Goal: Task Accomplishment & Management: Use online tool/utility

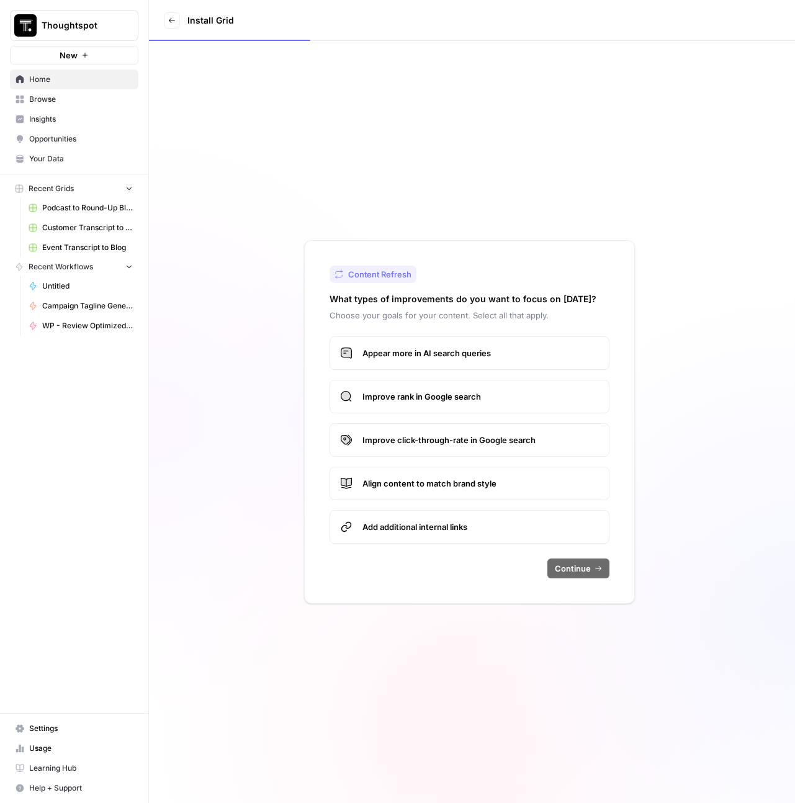
click at [70, 102] on span "Browse" at bounding box center [81, 99] width 104 height 11
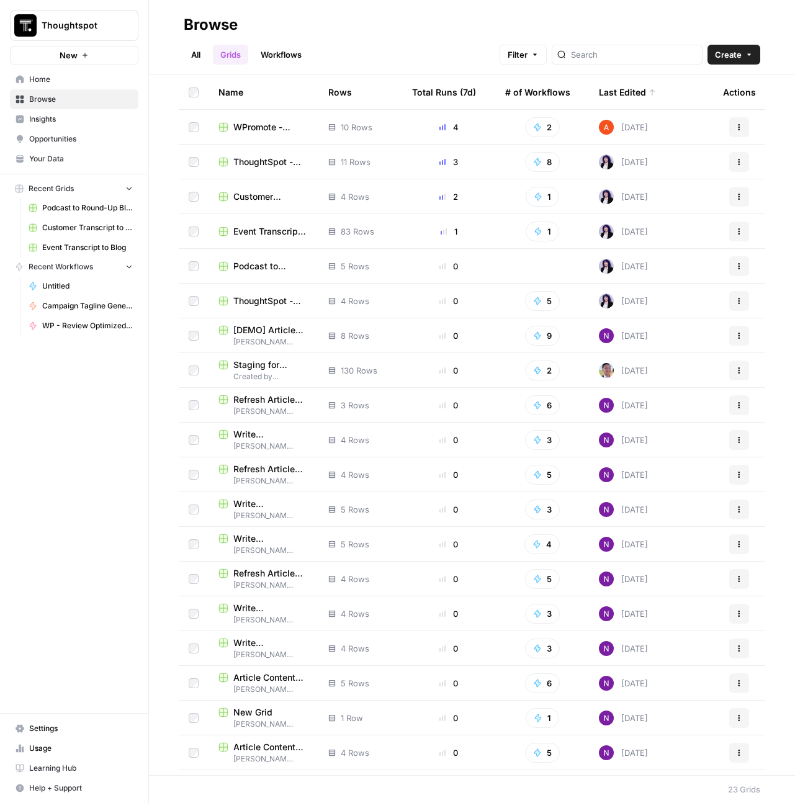
click at [735, 50] on span "Create" at bounding box center [728, 54] width 27 height 12
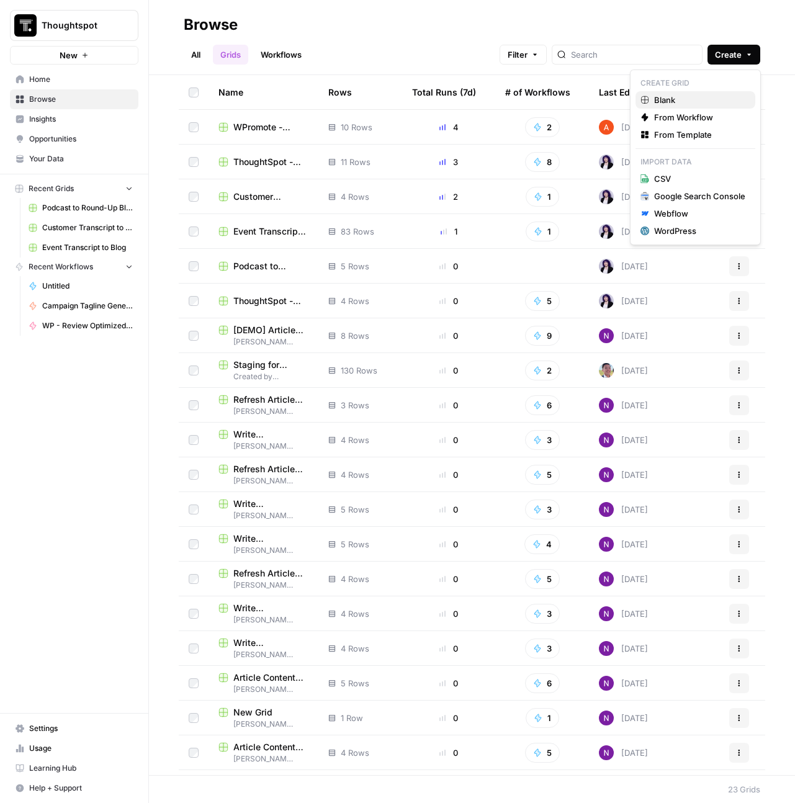
click at [705, 106] on span "Blank" at bounding box center [699, 100] width 91 height 12
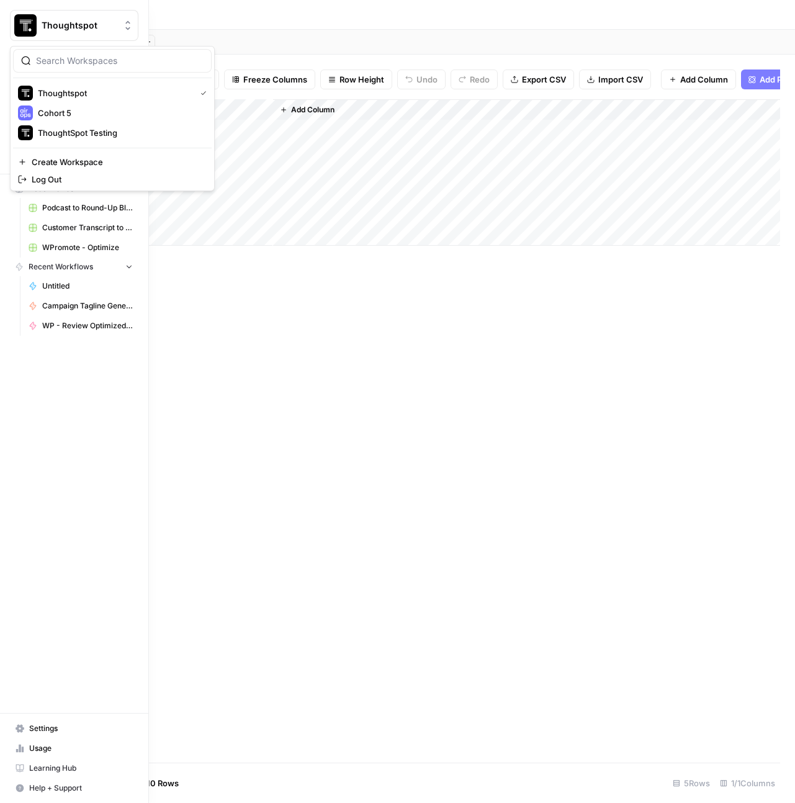
click at [50, 14] on button "Thoughtspot" at bounding box center [74, 25] width 129 height 31
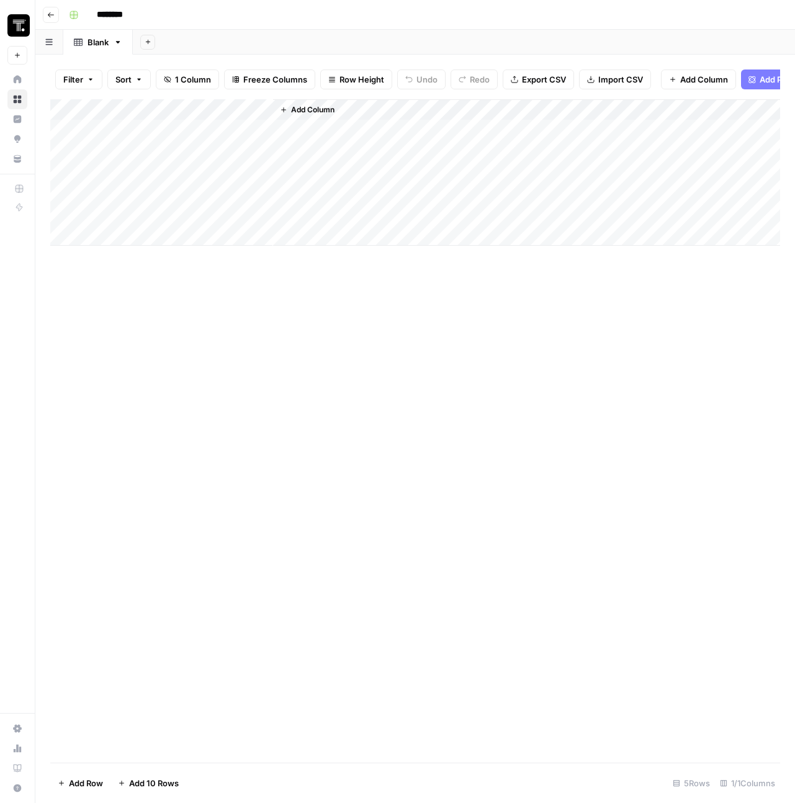
click at [196, 17] on div "********" at bounding box center [423, 15] width 719 height 20
click at [52, 18] on icon "button" at bounding box center [50, 14] width 7 height 7
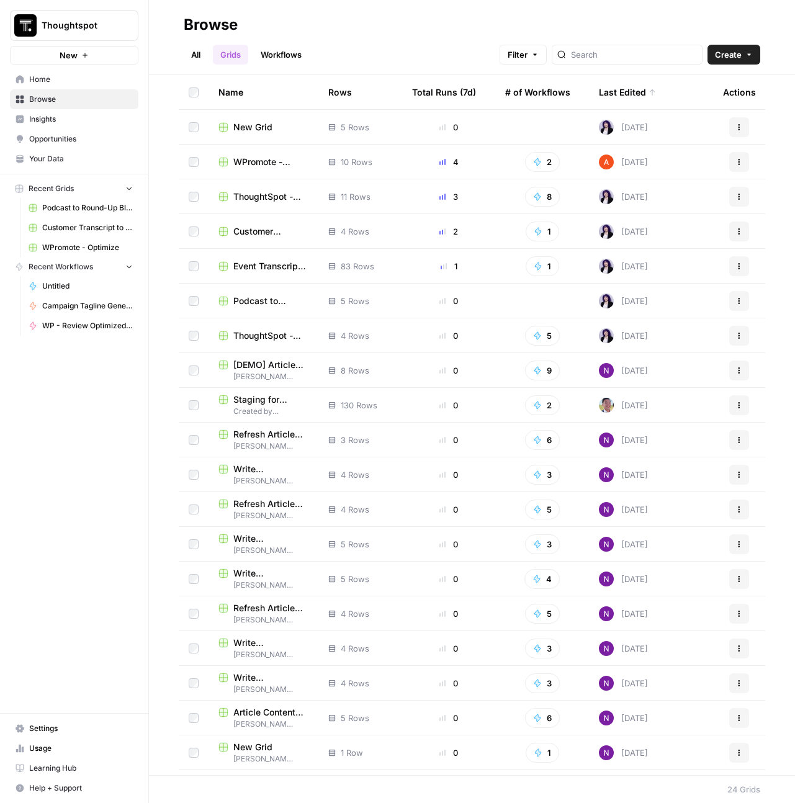
click at [750, 63] on button "Create" at bounding box center [734, 55] width 53 height 20
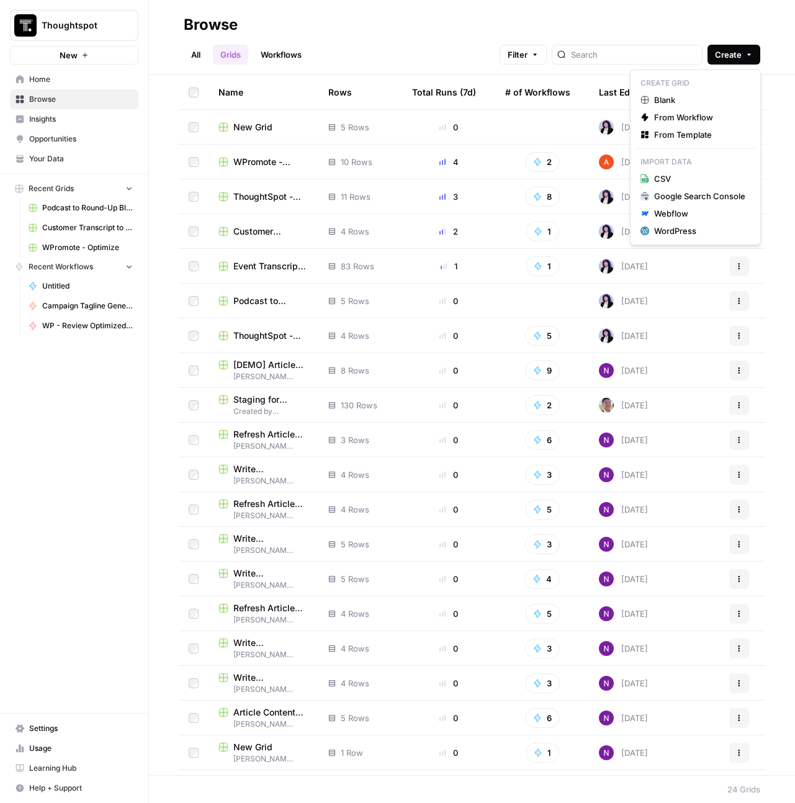
click at [269, 52] on link "Workflows" at bounding box center [281, 55] width 56 height 20
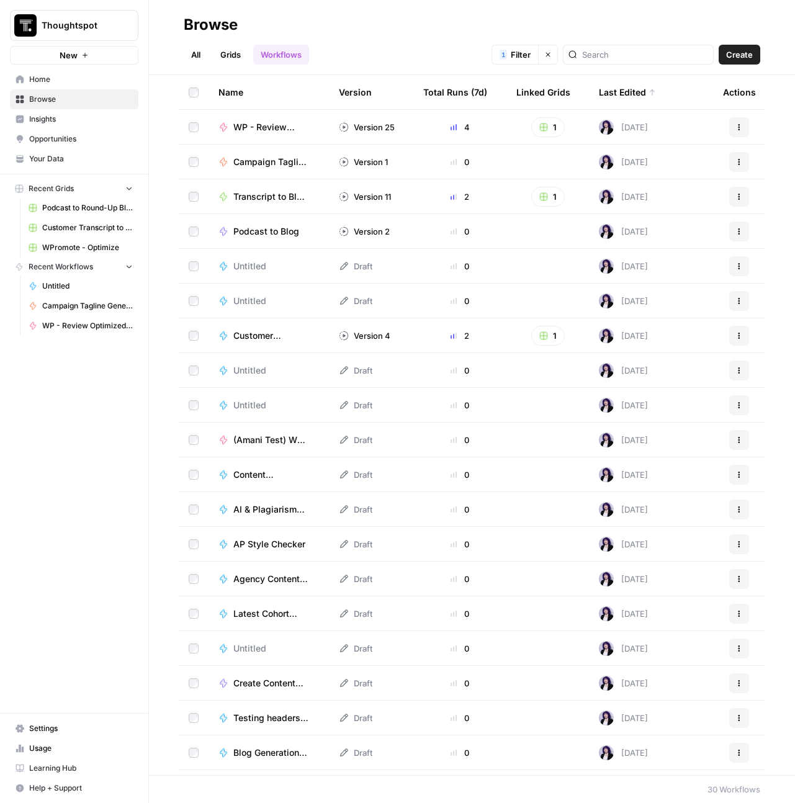
click at [747, 56] on span "Create" at bounding box center [739, 54] width 27 height 12
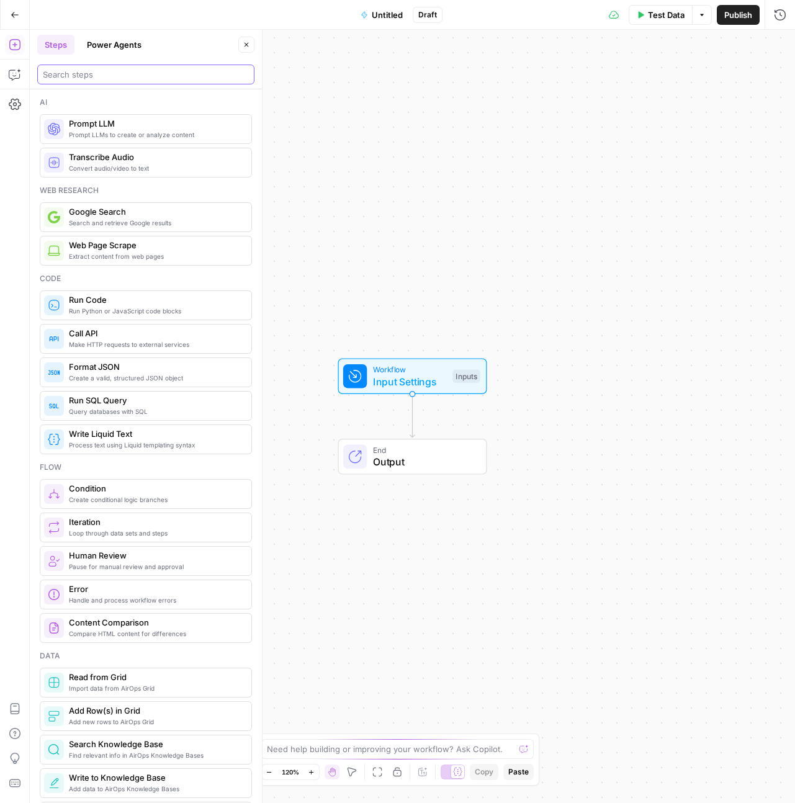
click at [121, 71] on input "search" at bounding box center [146, 74] width 206 height 12
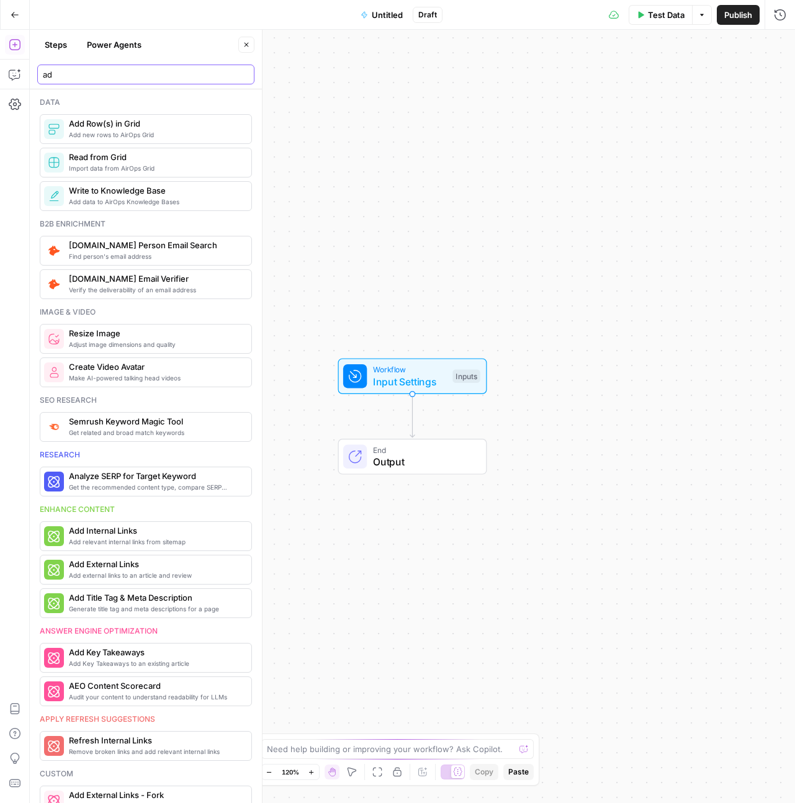
type input "a"
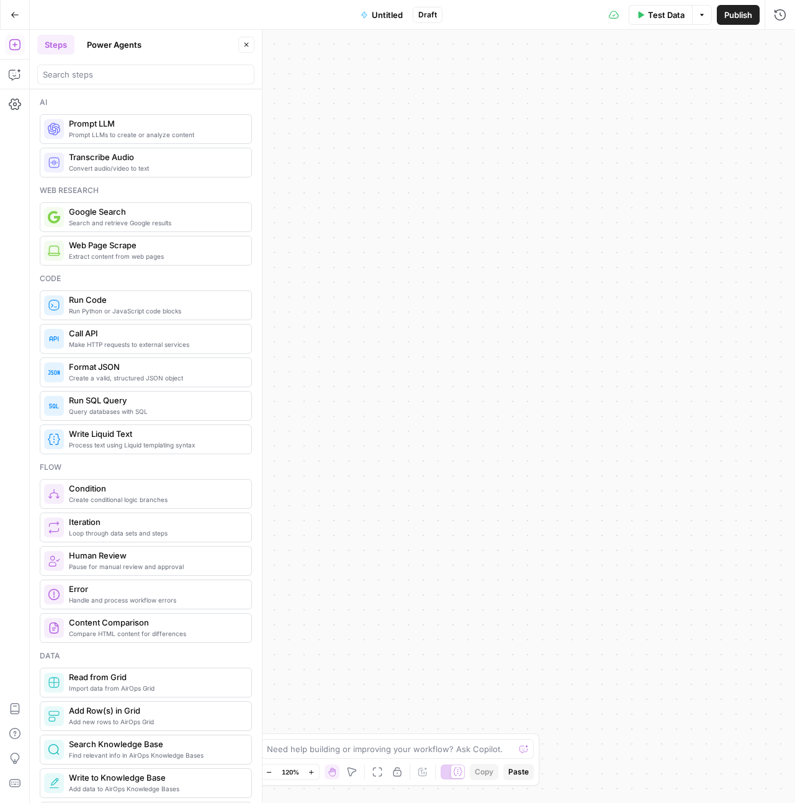
click at [251, 43] on button "Close" at bounding box center [246, 45] width 16 height 16
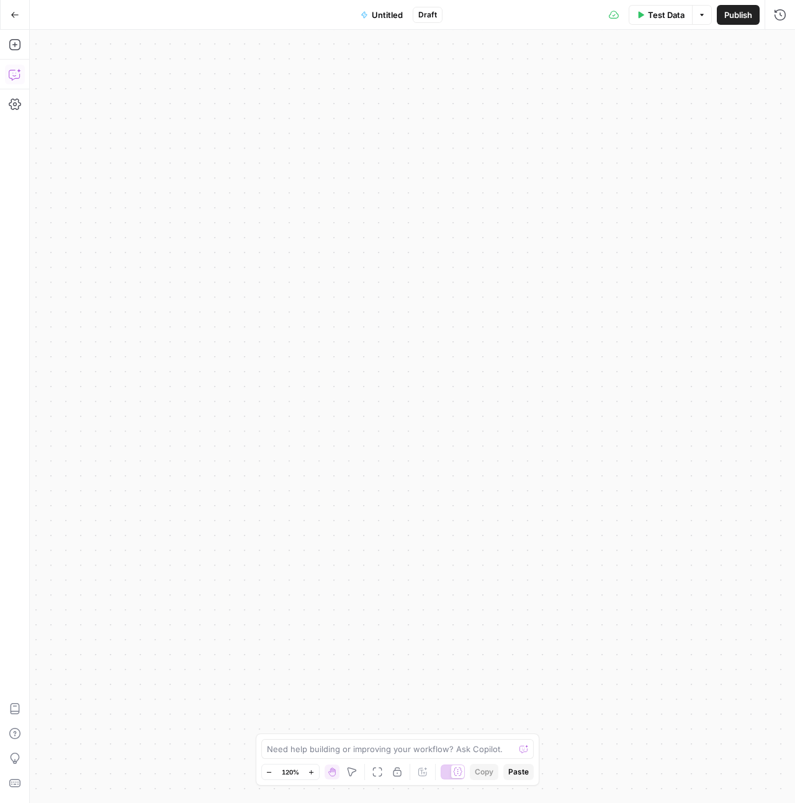
click at [9, 72] on icon "button" at bounding box center [15, 74] width 12 height 12
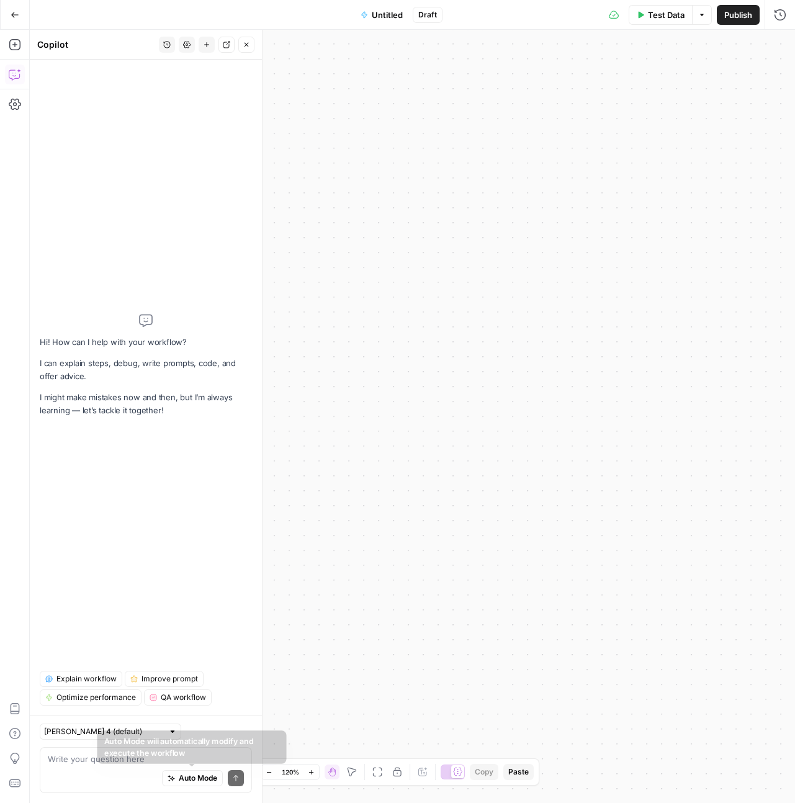
click at [140, 767] on div "Auto Mode Send" at bounding box center [146, 778] width 196 height 27
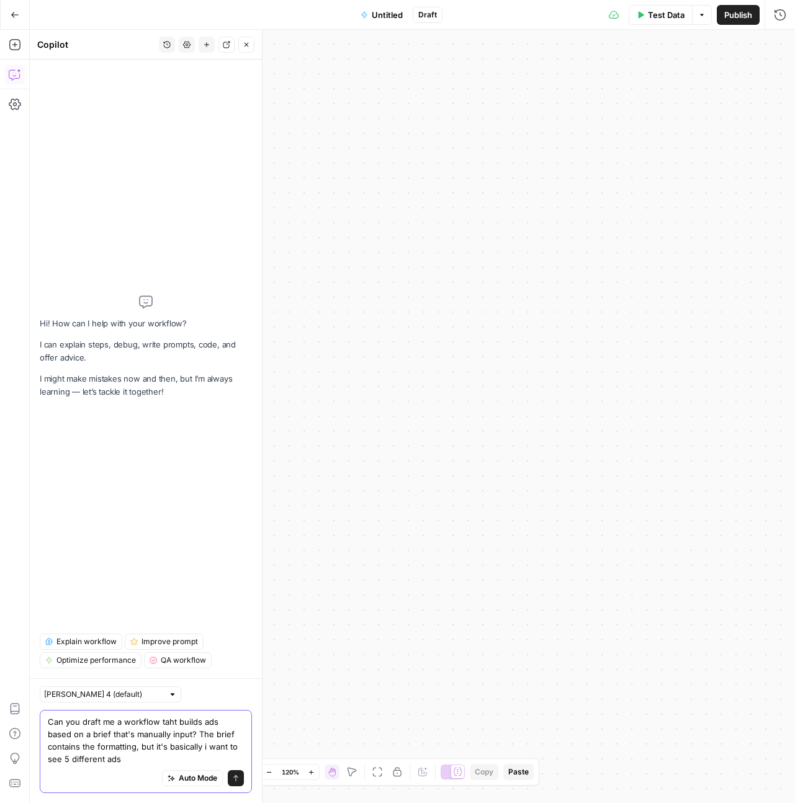
click at [234, 755] on textarea "Can you draft me a workflow taht builds ads based on a brief that's manually in…" at bounding box center [146, 741] width 196 height 50
click at [234, 749] on textarea "Can you draft me a workflow taht builds ads based on a brief that's manually in…" at bounding box center [146, 741] width 196 height 50
click at [189, 756] on textarea "Can you draft me a workflow taht builds ads based on a brief that's manually in…" at bounding box center [146, 741] width 196 height 50
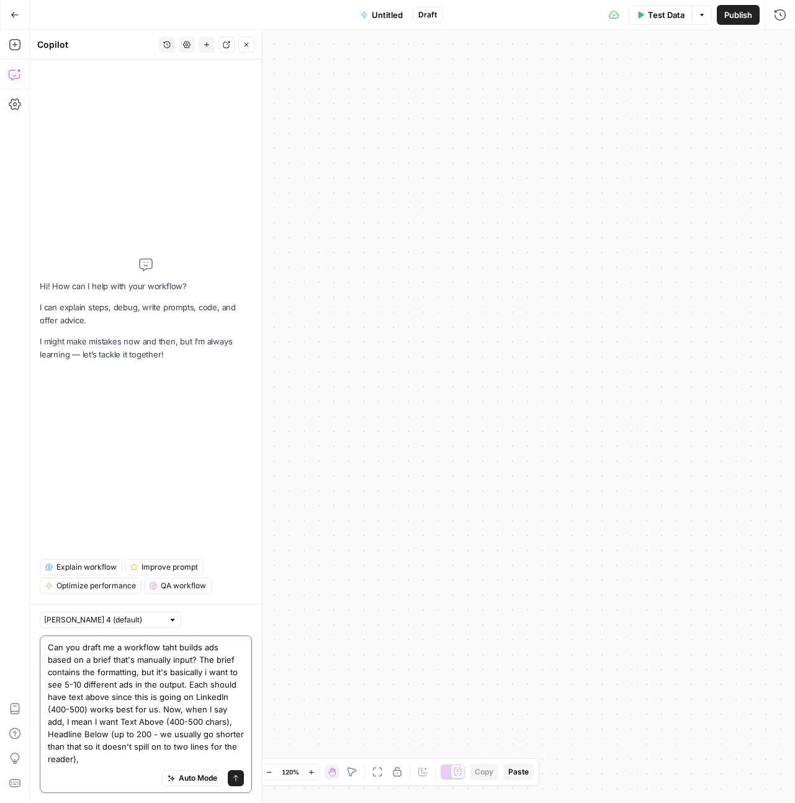
click at [230, 761] on textarea "Can you draft me a workflow taht builds ads based on a brief that's manually in…" at bounding box center [146, 703] width 196 height 124
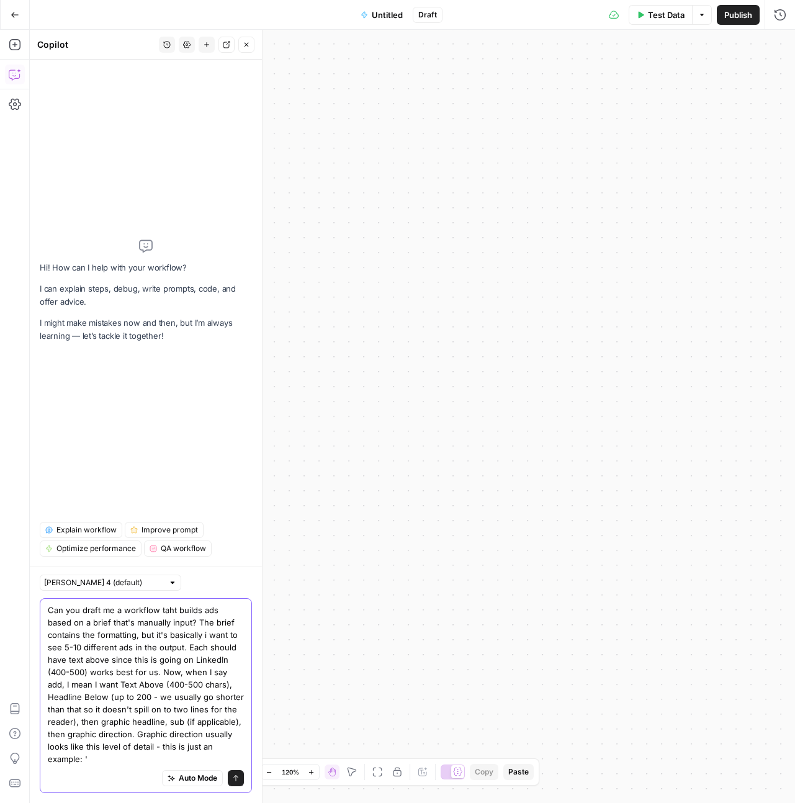
click at [150, 727] on textarea "Can you draft me a workflow taht builds ads based on a brief that's manually in…" at bounding box center [146, 684] width 196 height 161
click at [76, 745] on textarea "Can you draft me a workflow taht builds ads based on a brief that's manually in…" at bounding box center [146, 684] width 196 height 161
click at [81, 746] on textarea "Can you draft me a workflow taht builds ads based on a brief that's manually in…" at bounding box center [146, 684] width 196 height 161
click at [135, 737] on textarea "Can you draft me a workflow taht builds ads based on a brief that's manually in…" at bounding box center [146, 684] width 196 height 161
click at [228, 639] on textarea "Can you draft me a workflow taht builds ads based on a brief that's manually in…" at bounding box center [146, 684] width 196 height 161
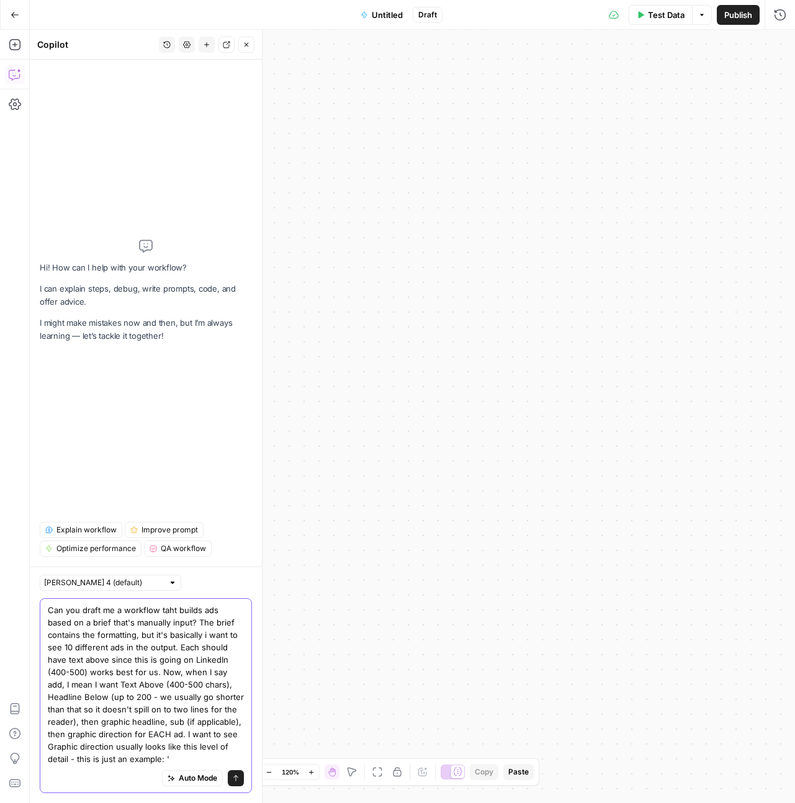
click at [187, 733] on textarea "Can you draft me a workflow taht builds ads based on a brief that's manually in…" at bounding box center [146, 684] width 196 height 161
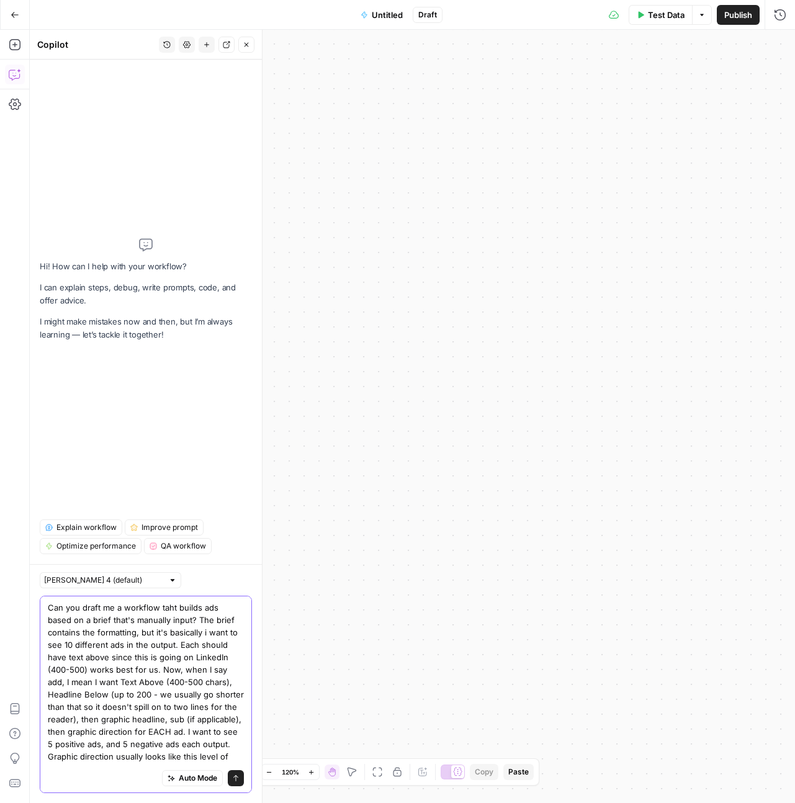
scroll to position [10, 0]
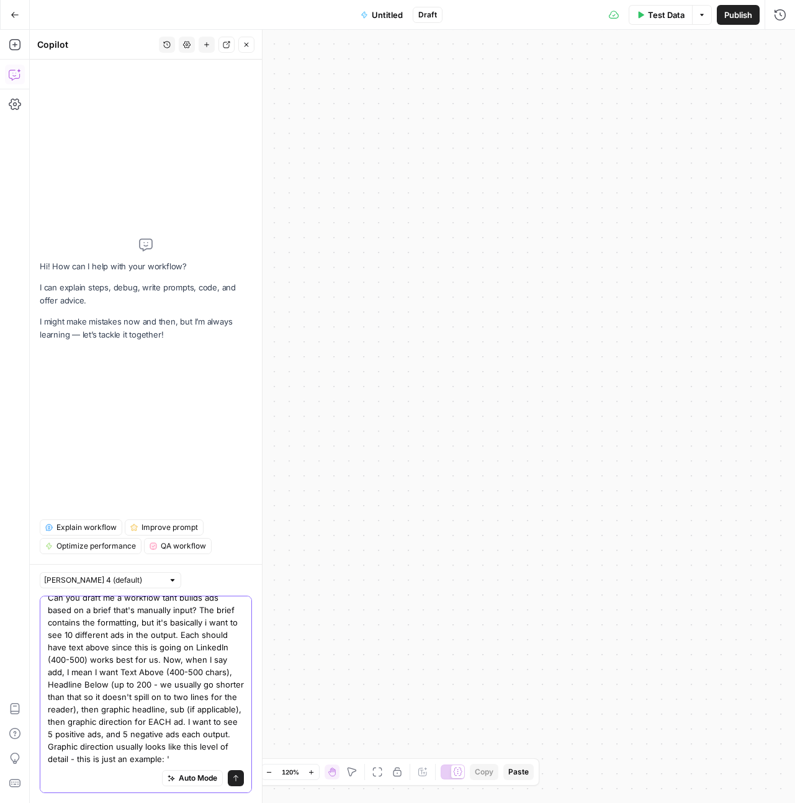
click at [228, 763] on textarea "Can you draft me a workflow taht builds ads based on a brief that's manually in…" at bounding box center [146, 679] width 196 height 174
paste textarea "[Slide 1] Headline: 87% of execs say empowering workers with data improves busi…"
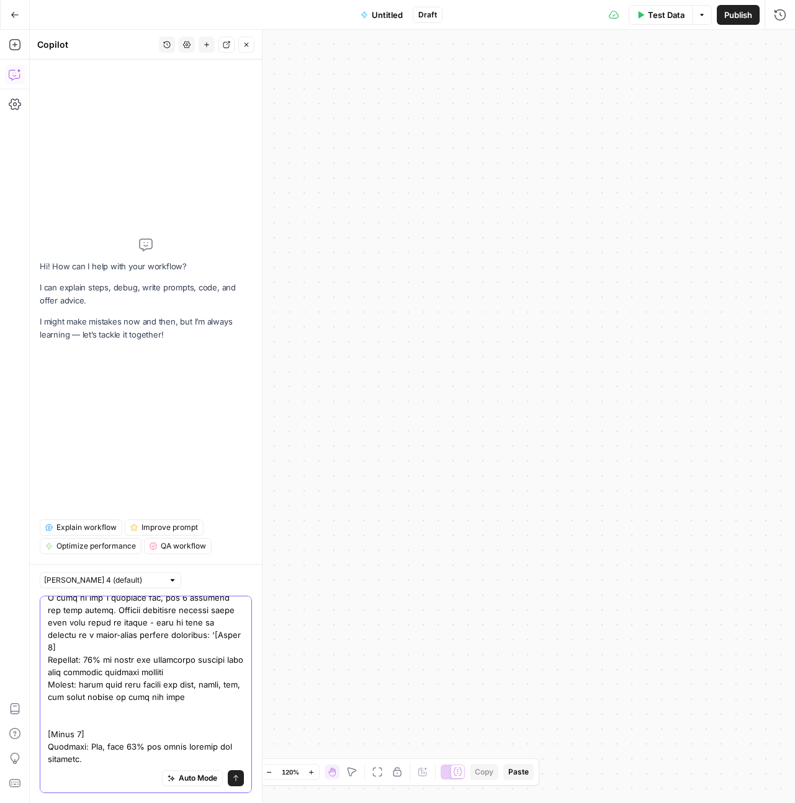
scroll to position [79, 0]
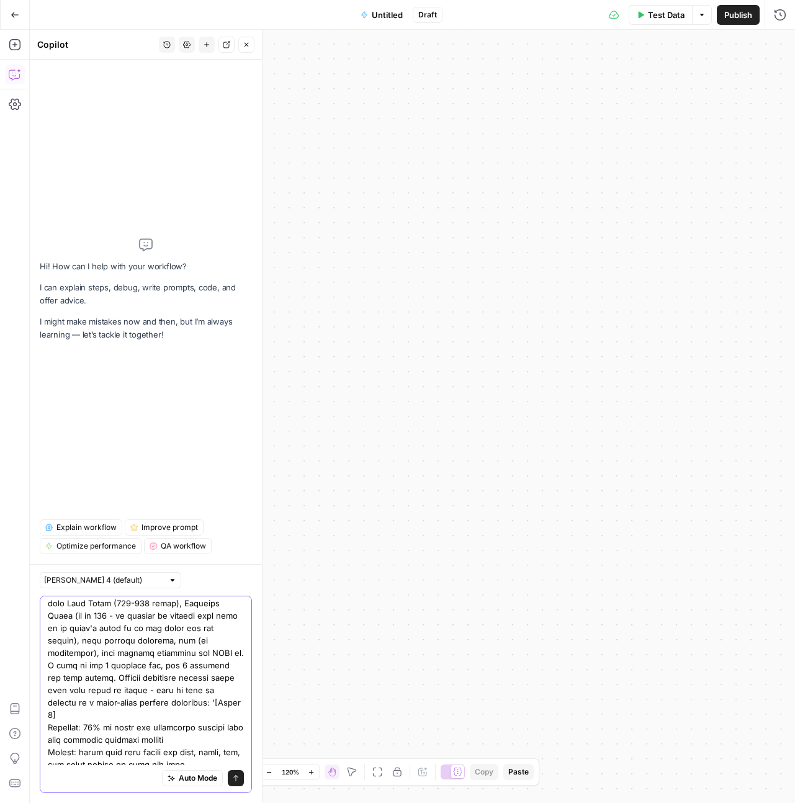
click at [160, 702] on textarea at bounding box center [146, 759] width 196 height 472
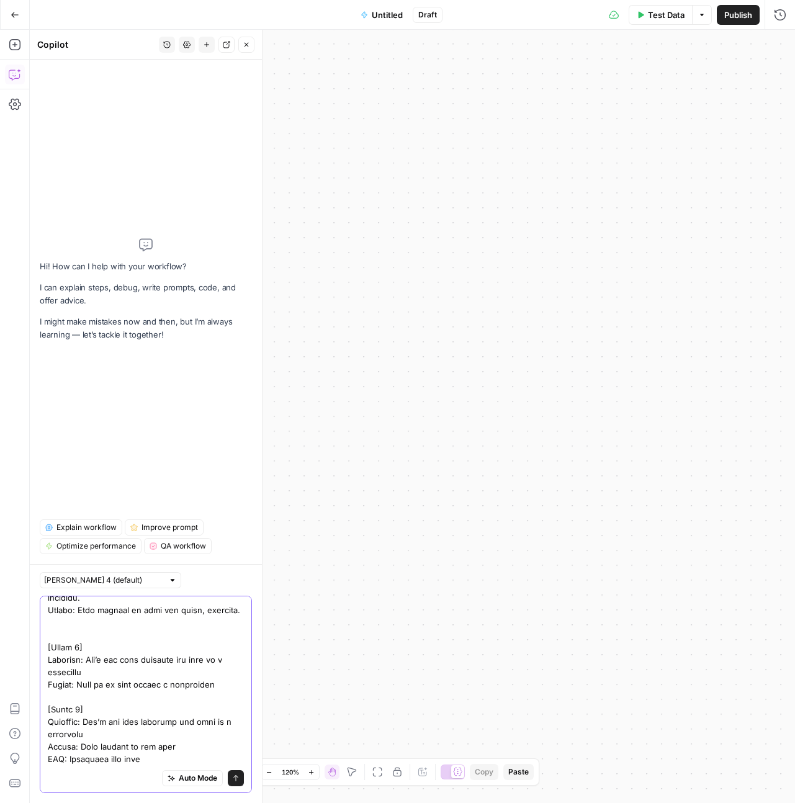
click at [183, 759] on textarea at bounding box center [146, 530] width 196 height 472
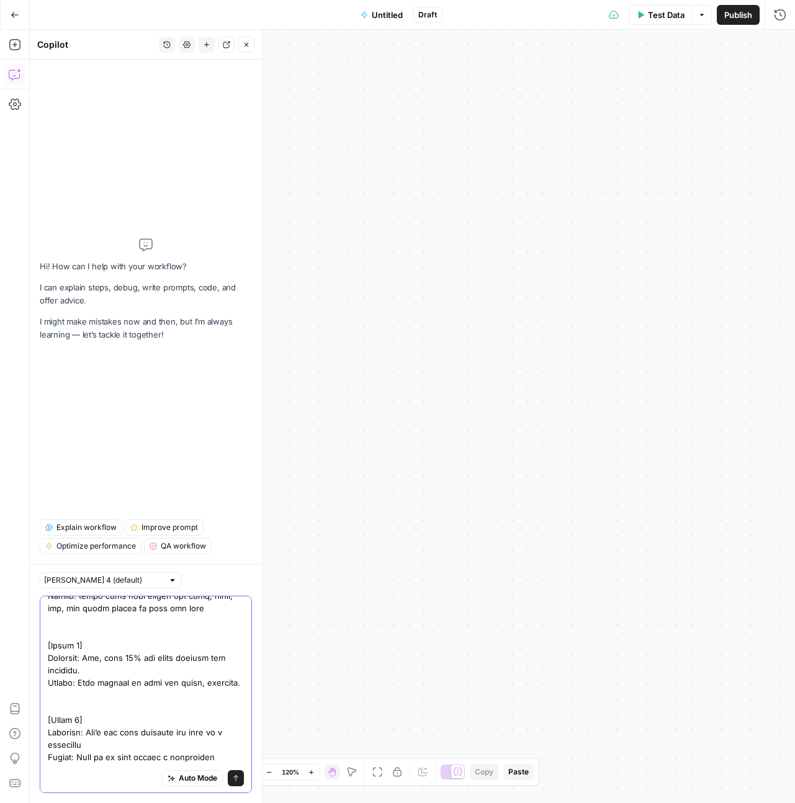
scroll to position [333, 0]
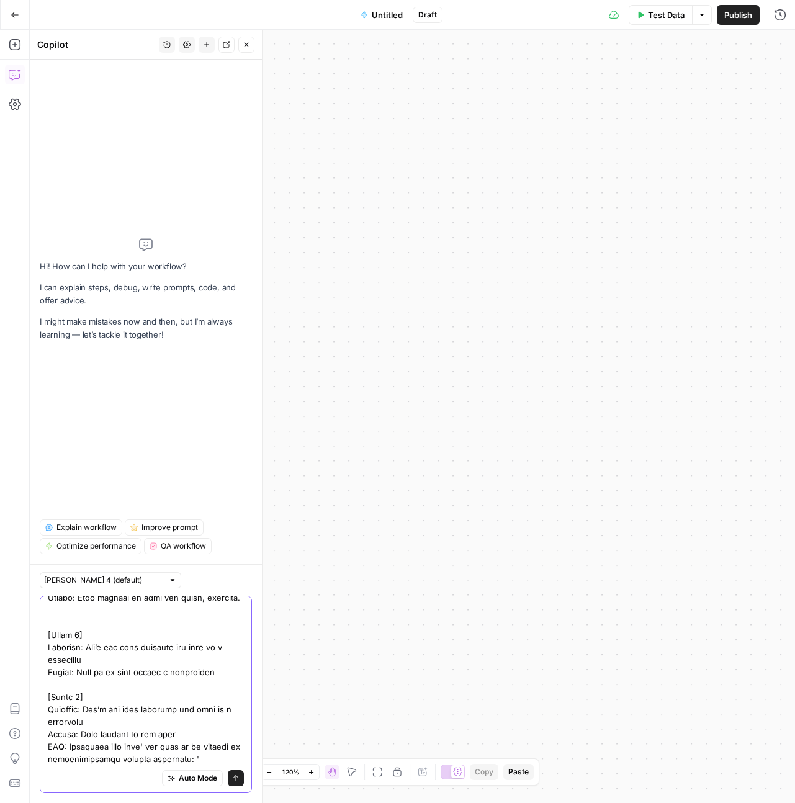
paste textarea "icturing a racecar icon (like car emoji above), something like this blowing thr…"
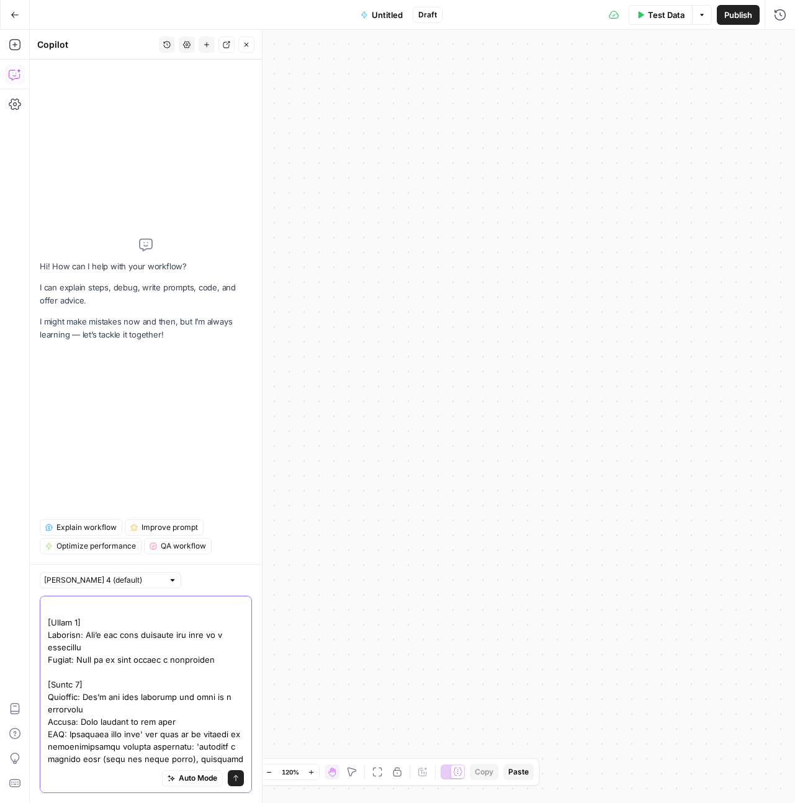
click at [189, 757] on textarea at bounding box center [146, 523] width 196 height 509
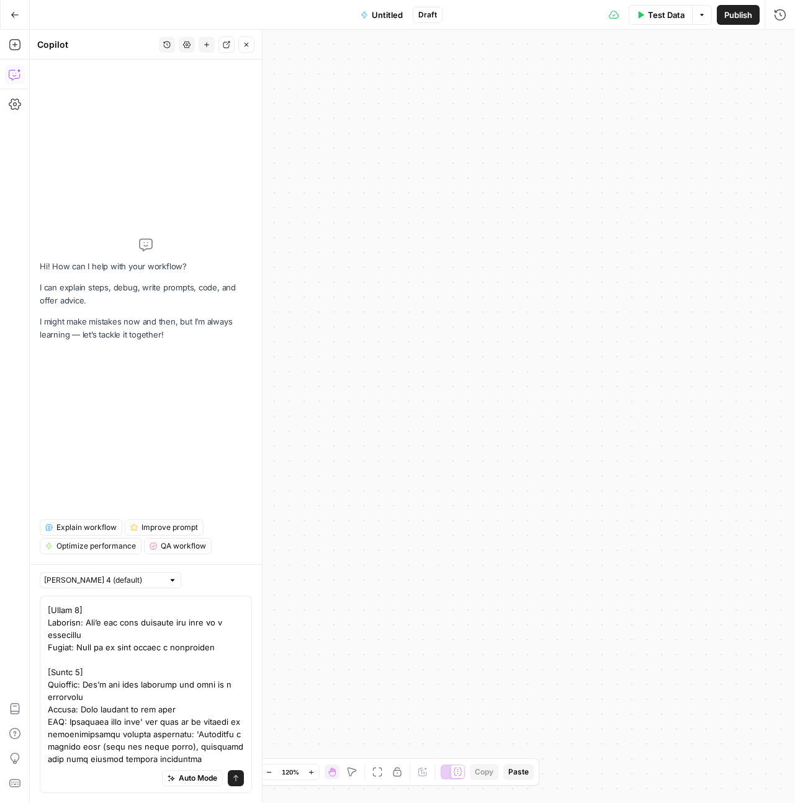
scroll to position [0, 0]
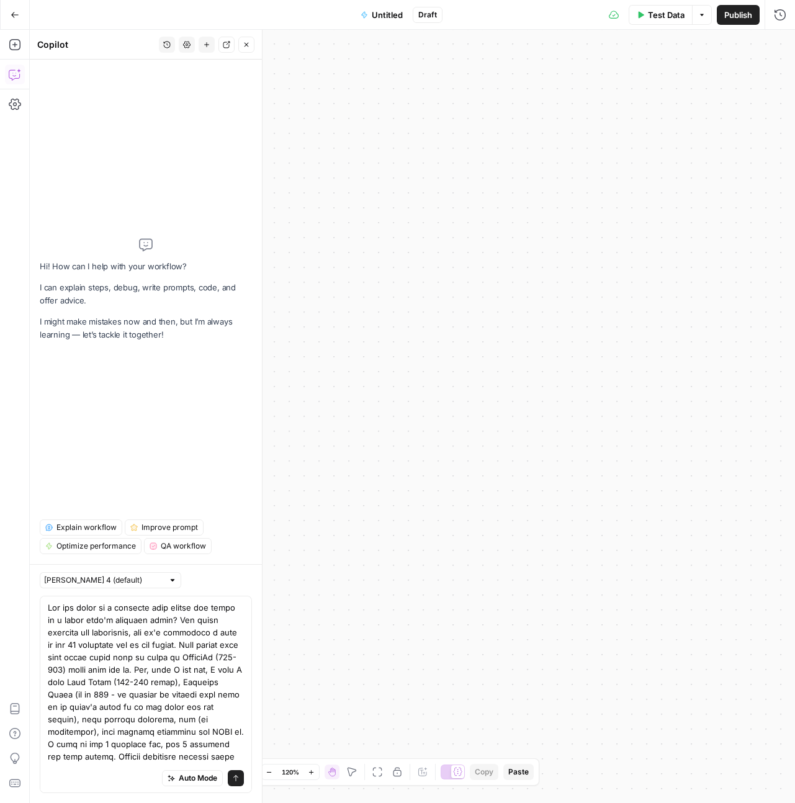
click at [205, 760] on div "Auto Mode will automatically modify and execute the workflow" at bounding box center [182, 747] width 197 height 35
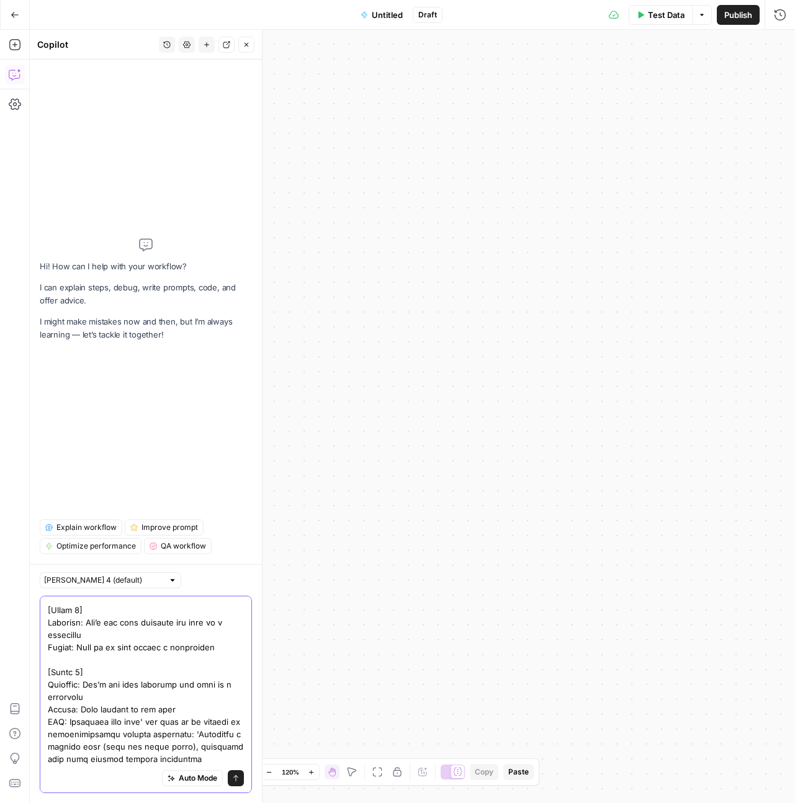
click at [201, 759] on textarea at bounding box center [146, 510] width 196 height 509
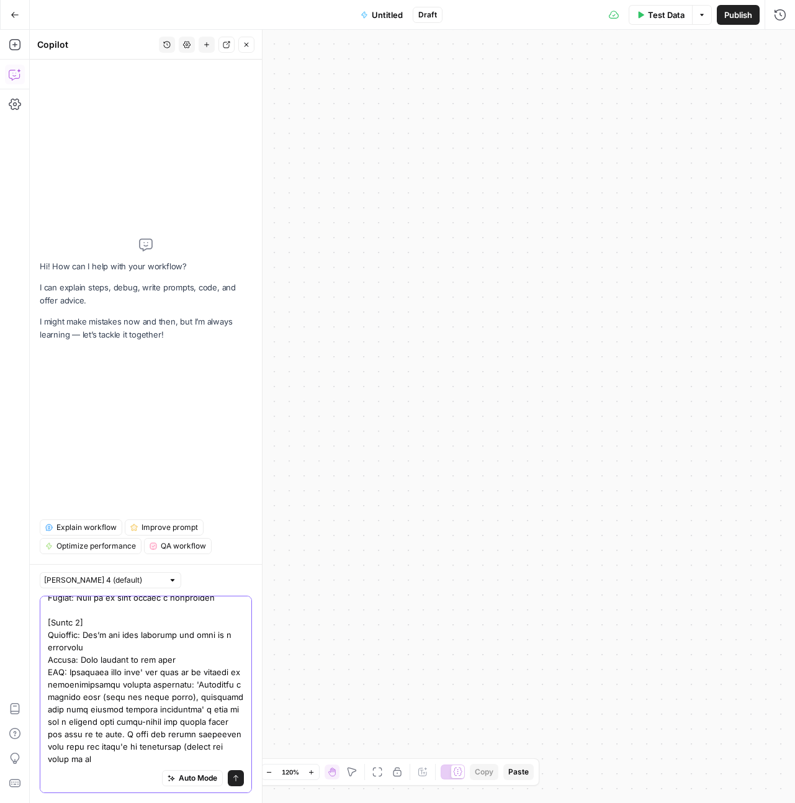
scroll to position [407, 0]
drag, startPoint x: 147, startPoint y: 760, endPoint x: 50, endPoint y: 759, distance: 96.8
click at [50, 759] on textarea at bounding box center [146, 486] width 196 height 559
type textarea "Can you draft me a workflow taht builds ads based on a brief that's manually in…"
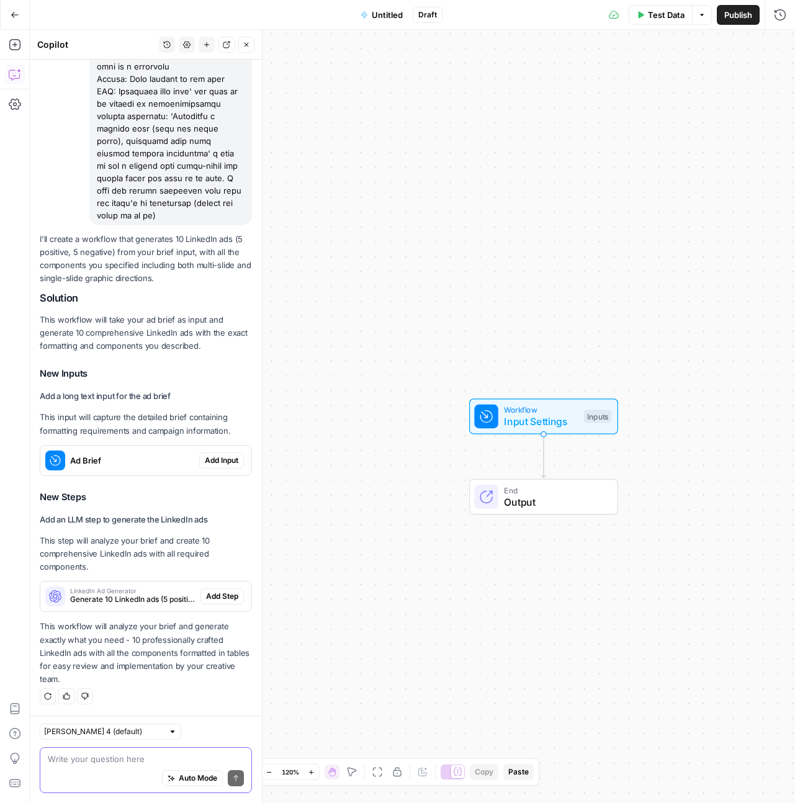
scroll to position [647, 0]
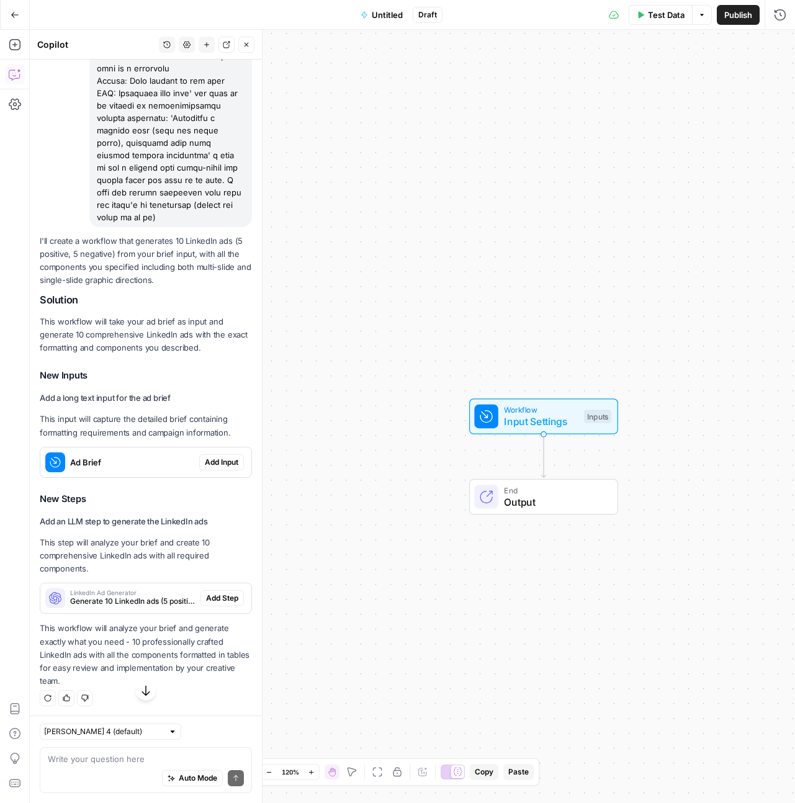
click at [207, 468] on span "Add Input" at bounding box center [222, 462] width 34 height 11
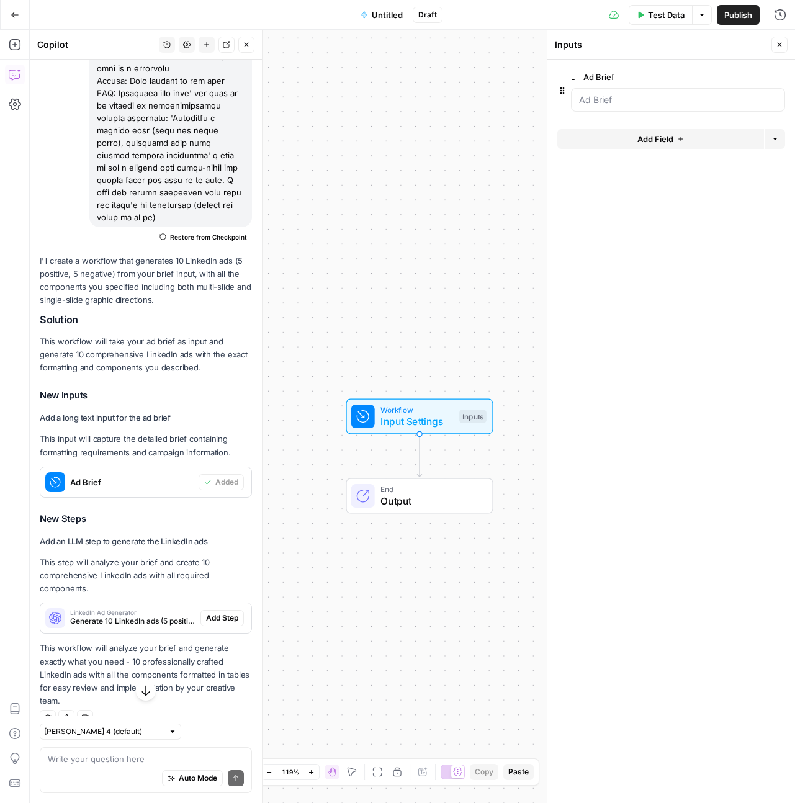
click at [670, 92] on div at bounding box center [678, 100] width 214 height 24
click at [667, 97] on Brief "Ad Brief" at bounding box center [678, 100] width 198 height 12
click at [575, 78] on icon at bounding box center [574, 76] width 7 height 7
click at [579, 94] on Brief "Ad Brief" at bounding box center [678, 100] width 198 height 12
click at [747, 74] on span "edit field" at bounding box center [738, 77] width 27 height 10
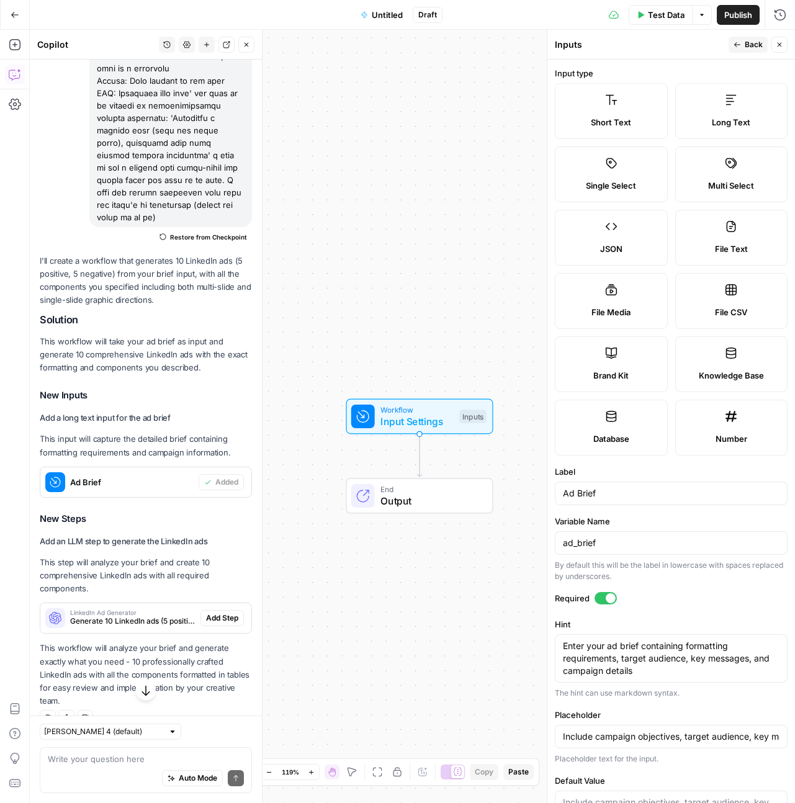
click at [712, 116] on span "Long Text" at bounding box center [731, 122] width 38 height 12
click at [748, 39] on span "Back" at bounding box center [754, 44] width 18 height 11
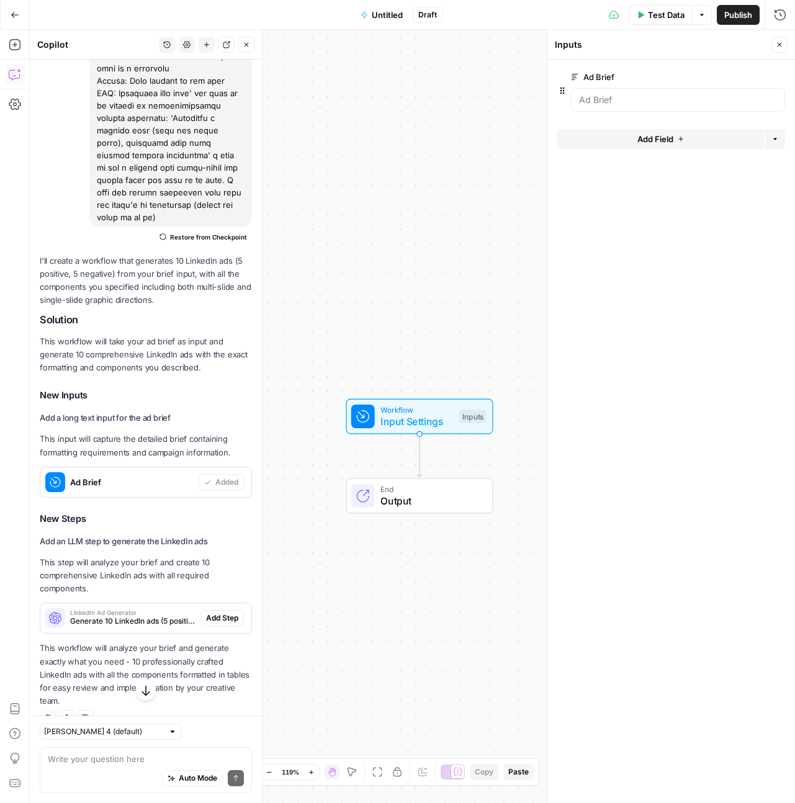
click at [638, 107] on div at bounding box center [678, 100] width 214 height 24
click at [635, 101] on Brief "Ad Brief" at bounding box center [678, 100] width 198 height 12
click at [634, 99] on Brief "Ad Brief" at bounding box center [678, 100] width 198 height 12
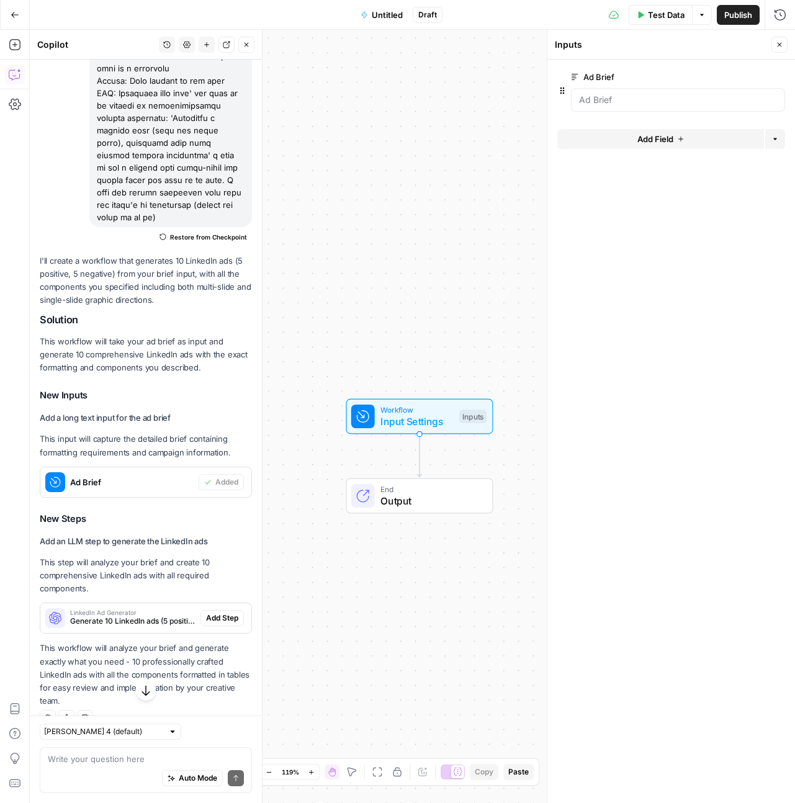
click at [754, 74] on button "edit field" at bounding box center [744, 77] width 48 height 15
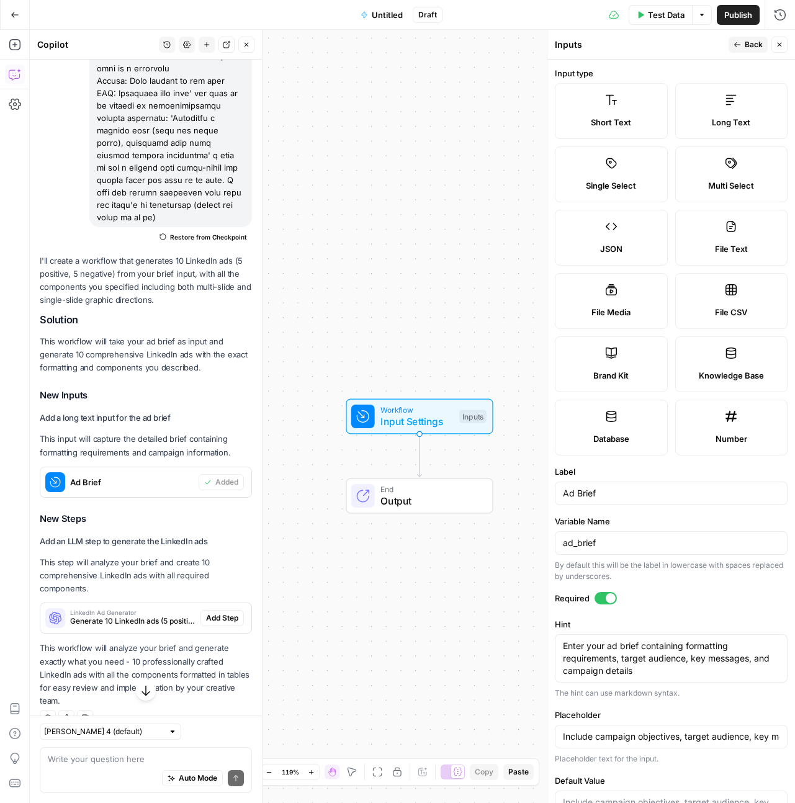
click at [417, 147] on div "Workflow Input Settings Inputs End Output" at bounding box center [412, 416] width 765 height 773
click at [773, 46] on button "Close" at bounding box center [780, 45] width 16 height 16
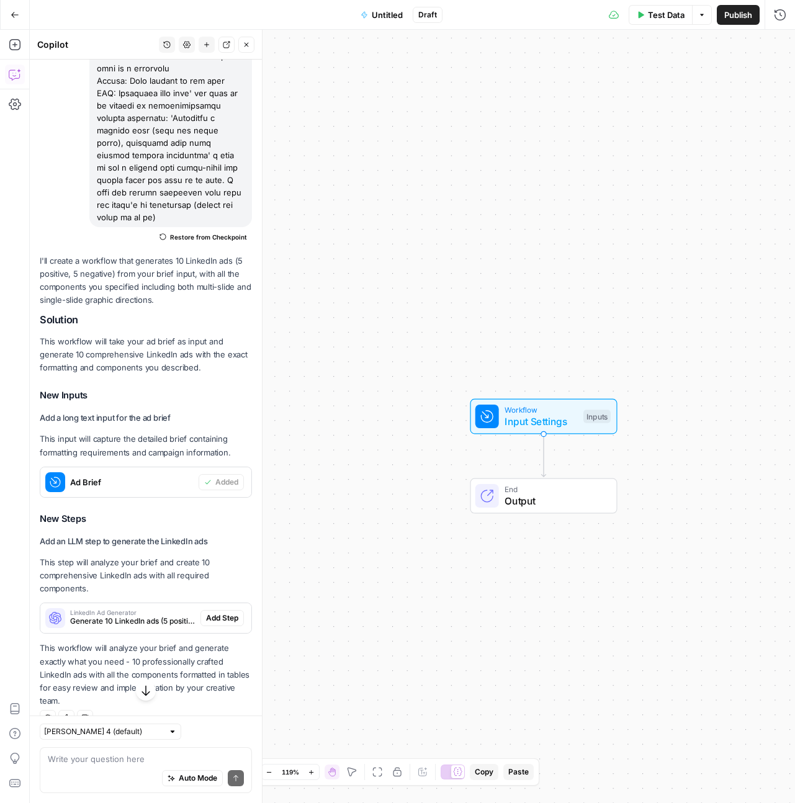
click at [172, 489] on span "Ad Brief" at bounding box center [132, 482] width 124 height 12
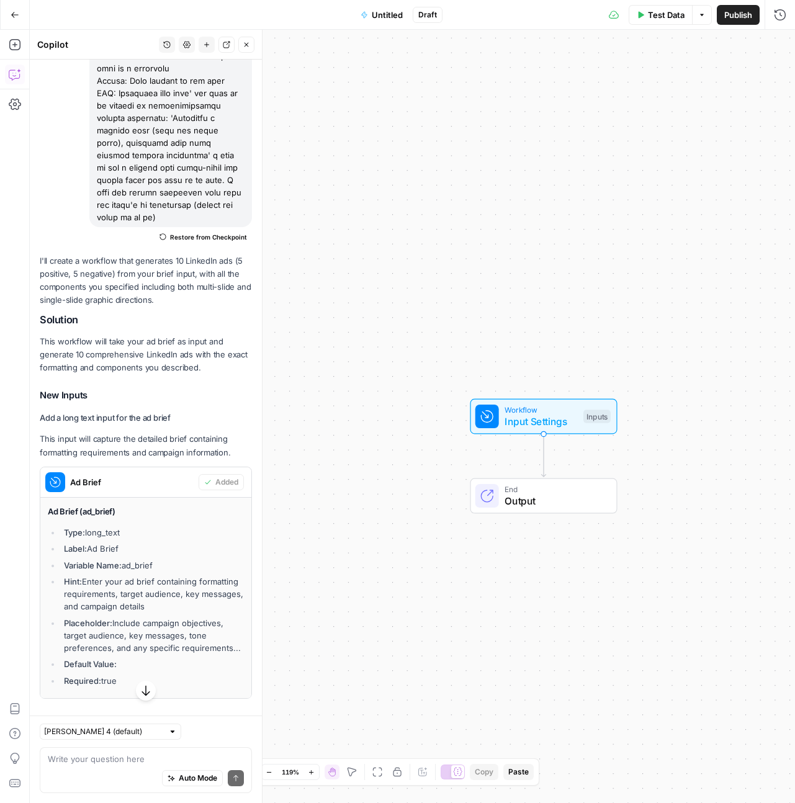
click at [538, 418] on span "Input Settings" at bounding box center [541, 421] width 73 height 15
click at [681, 94] on Brief "Ad Brief" at bounding box center [678, 100] width 198 height 12
click at [680, 96] on Brief "Ad Brief" at bounding box center [678, 100] width 198 height 12
click at [616, 97] on Brief "Ad Brief" at bounding box center [678, 100] width 198 height 12
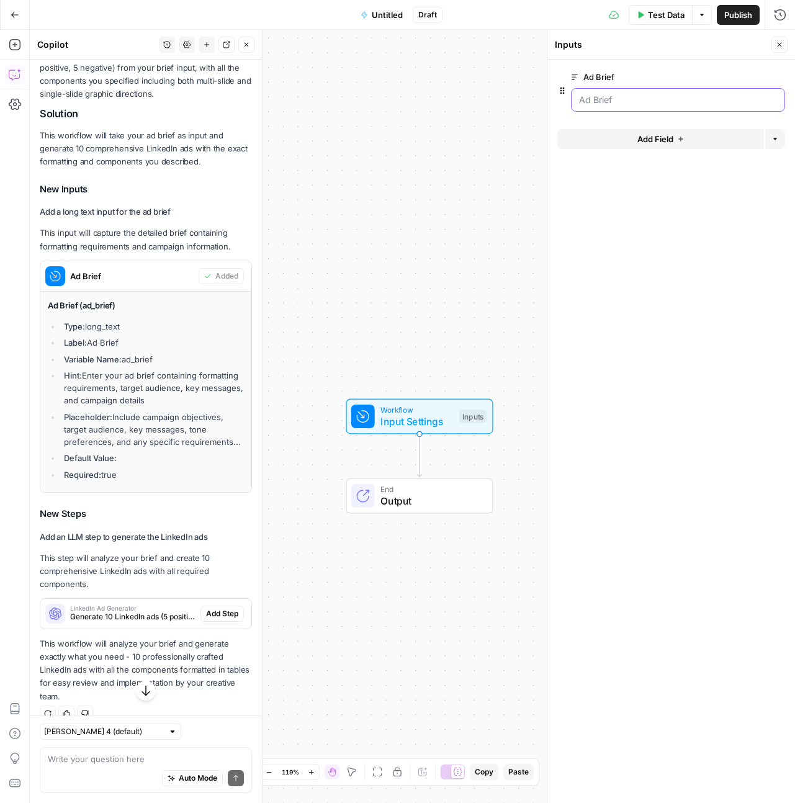
scroll to position [895, 0]
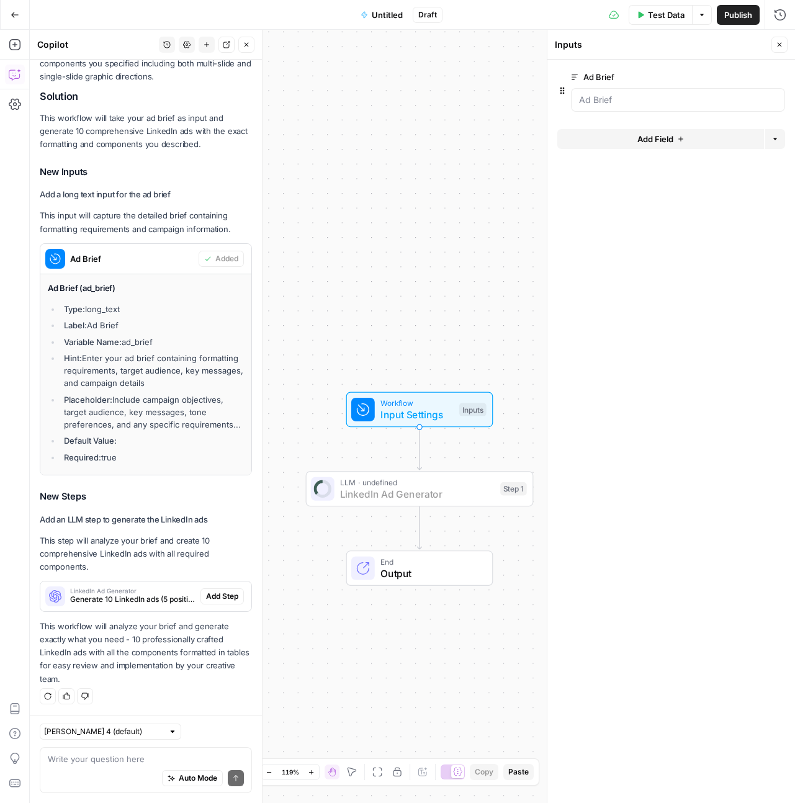
drag, startPoint x: 205, startPoint y: 595, endPoint x: 530, endPoint y: 536, distance: 330.1
click at [206, 596] on span "Add Step" at bounding box center [222, 596] width 32 height 11
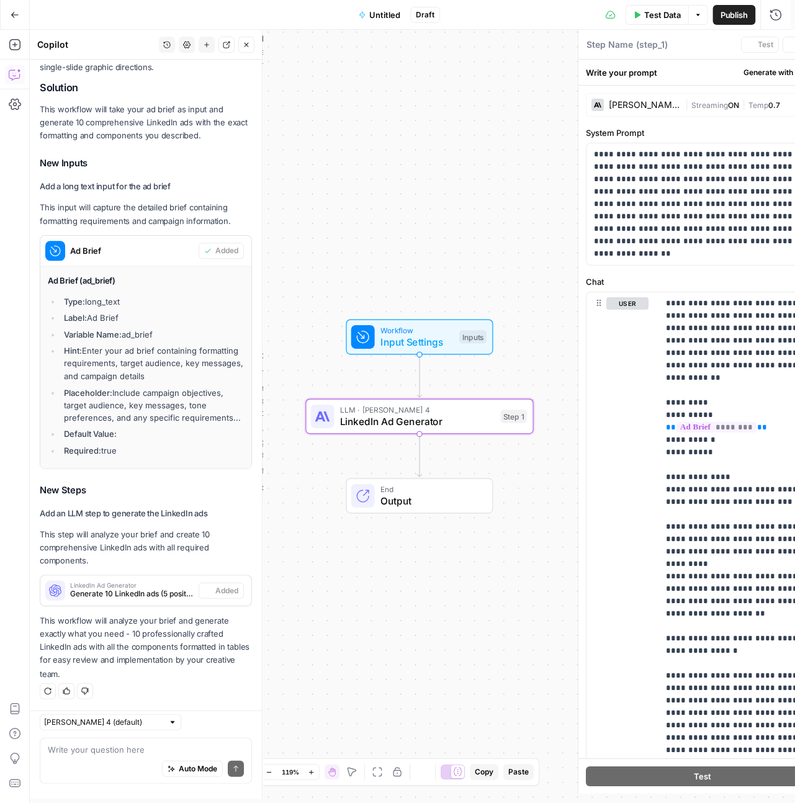
type textarea "LinkedIn Ad Generator"
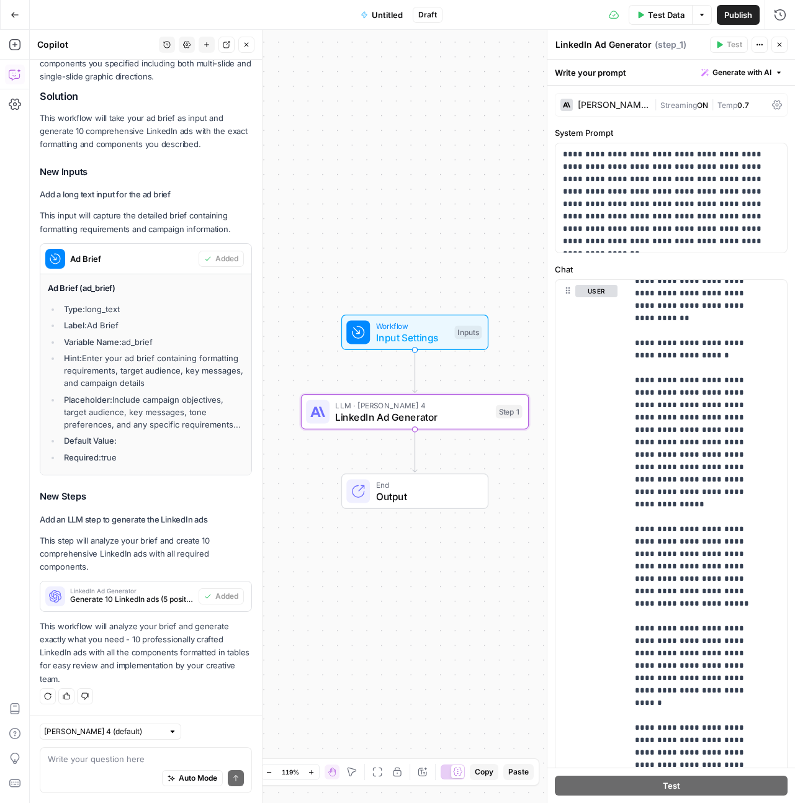
scroll to position [432, 0]
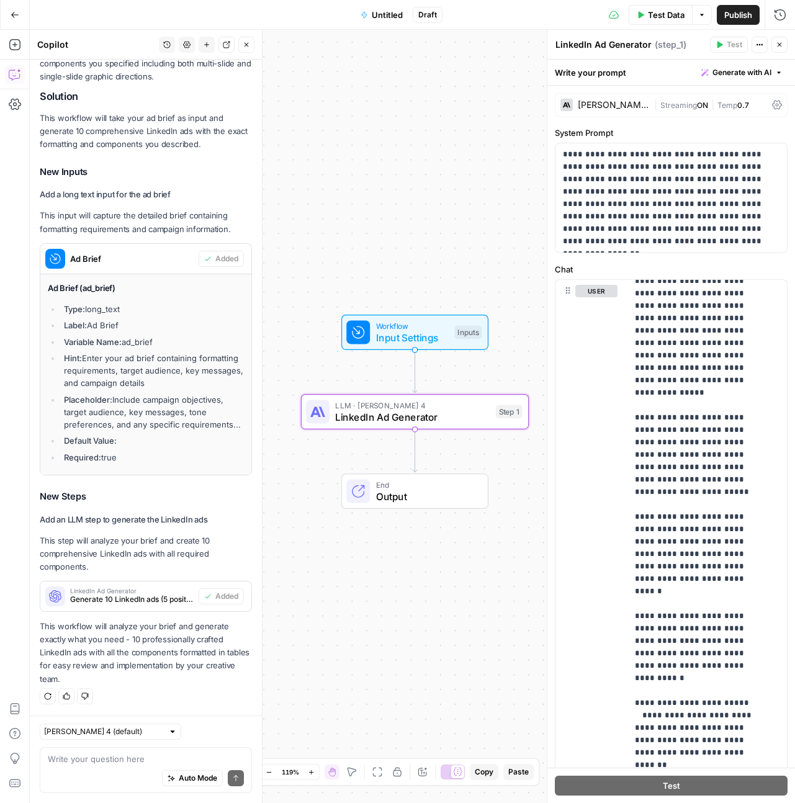
click at [371, 19] on button "Untitled" at bounding box center [381, 15] width 57 height 20
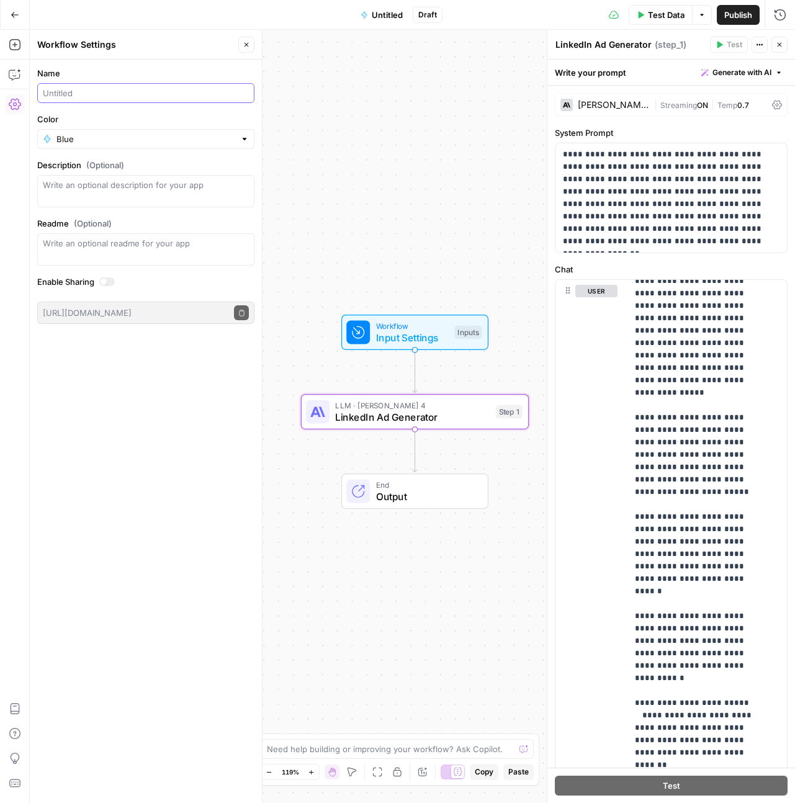
click at [74, 98] on input "Name" at bounding box center [146, 93] width 206 height 12
type input "LinkedIn Ad Generator"
click at [125, 140] on input "Color" at bounding box center [145, 139] width 179 height 12
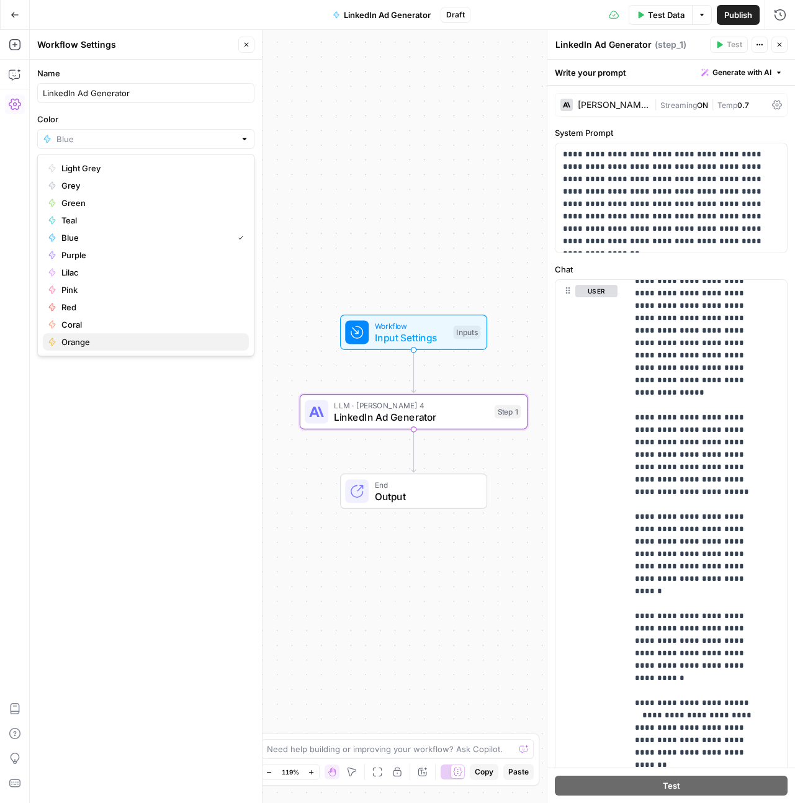
click at [110, 338] on span "Orange" at bounding box center [150, 342] width 178 height 12
type input "Orange"
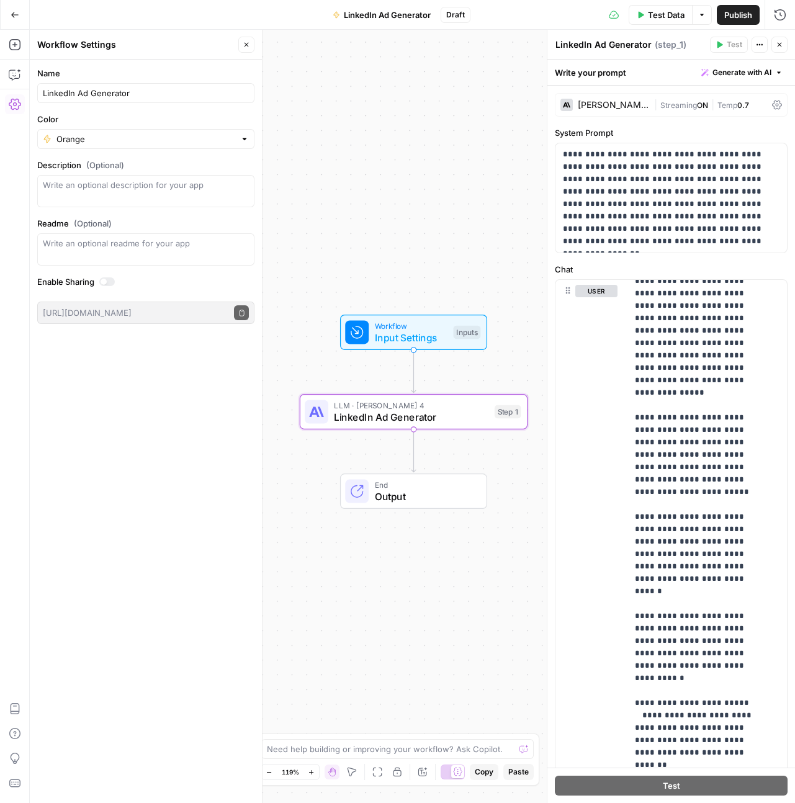
click at [110, 338] on div "Name LinkedIn Ad Generator Color Orange Description (Optional) Readme (Optional…" at bounding box center [146, 432] width 232 height 744
click at [88, 138] on input "Color" at bounding box center [145, 139] width 179 height 12
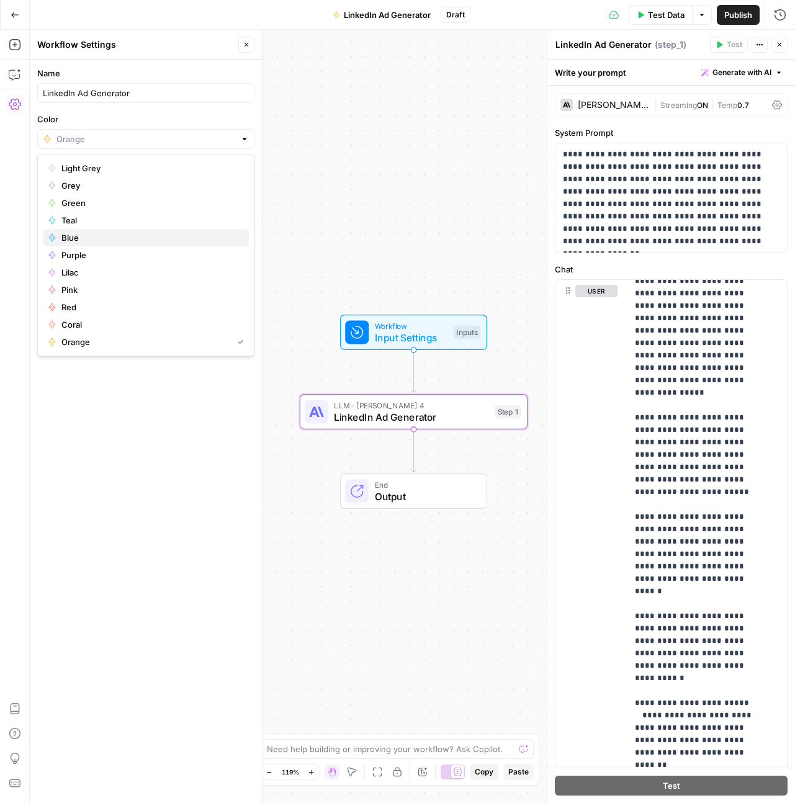
click at [84, 235] on span "Blue" at bounding box center [150, 238] width 178 height 12
type input "Blue"
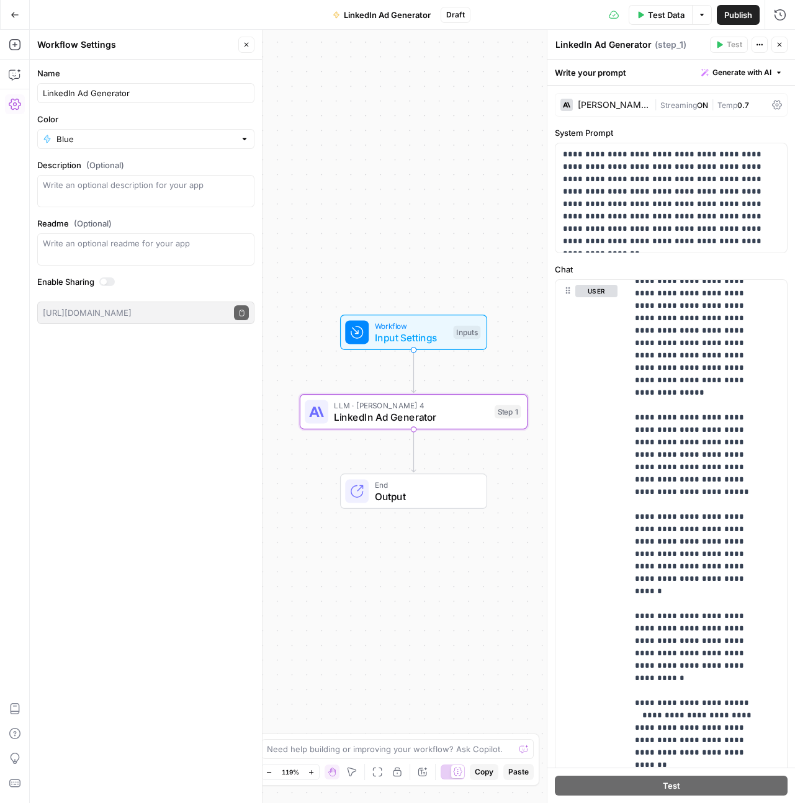
click at [147, 405] on div "Name LinkedIn Ad Generator Color Blue Description (Optional) Readme (Optional) …" at bounding box center [146, 432] width 232 height 744
click at [741, 14] on span "Publish" at bounding box center [738, 15] width 28 height 12
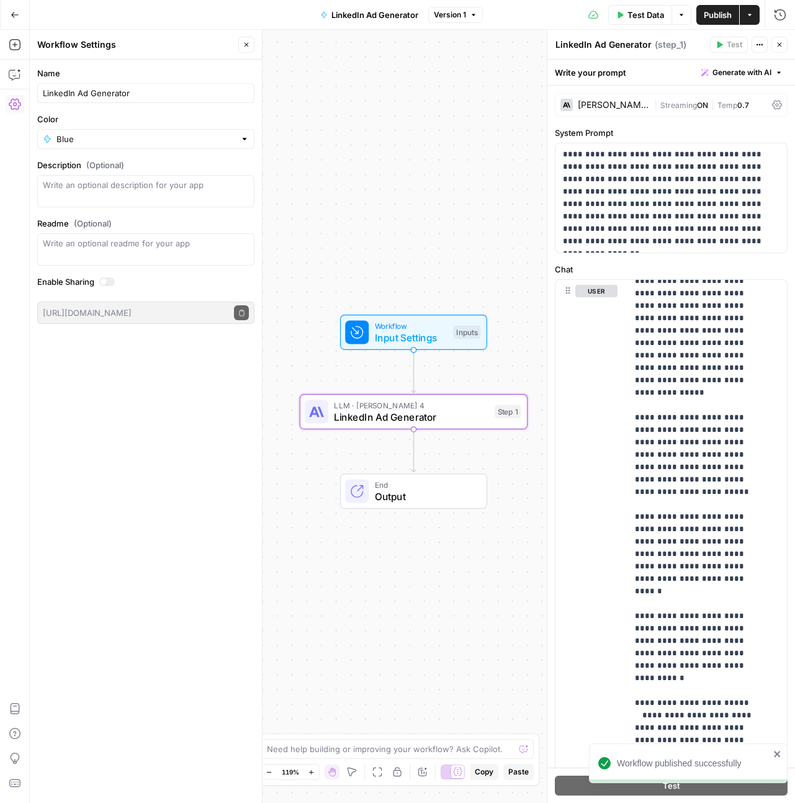
click at [440, 550] on div "Workflow Input Settings Inputs LLM · [PERSON_NAME] 4 LinkedIn Ad Generator Step…" at bounding box center [412, 416] width 765 height 773
click at [641, 18] on span "Test Data" at bounding box center [646, 15] width 37 height 12
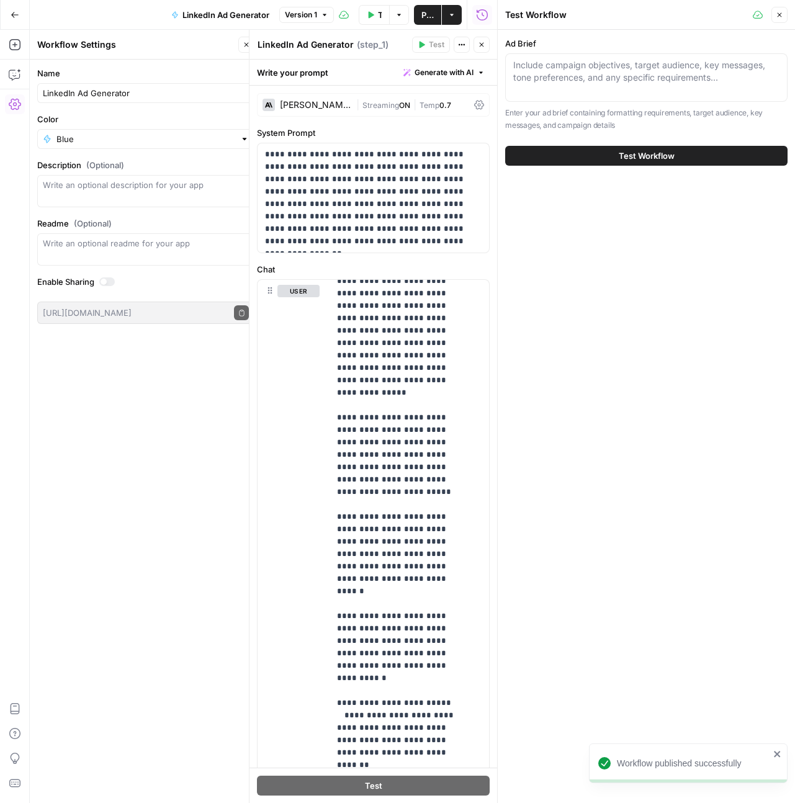
click at [624, 112] on p "Enter your ad brief containing formatting requirements, target audience, key me…" at bounding box center [646, 119] width 282 height 24
click at [606, 74] on textarea "Ad Brief" at bounding box center [646, 71] width 266 height 25
paste textarea "WB | Trick or Treat: Nightmare on BI St. - [DATE] Brief Review Status: In progr…"
type textarea "WB | Trick or Treat: Nightmare on BI St. - [DATE] Brief Review Status: In progr…"
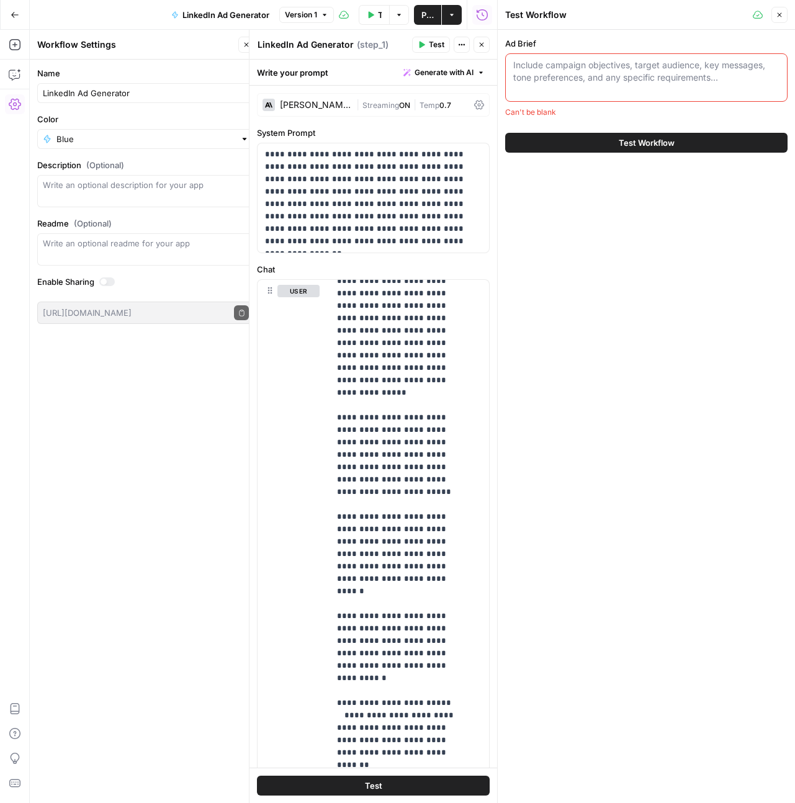
scroll to position [0, 0]
click at [241, 42] on button "Close" at bounding box center [246, 45] width 16 height 16
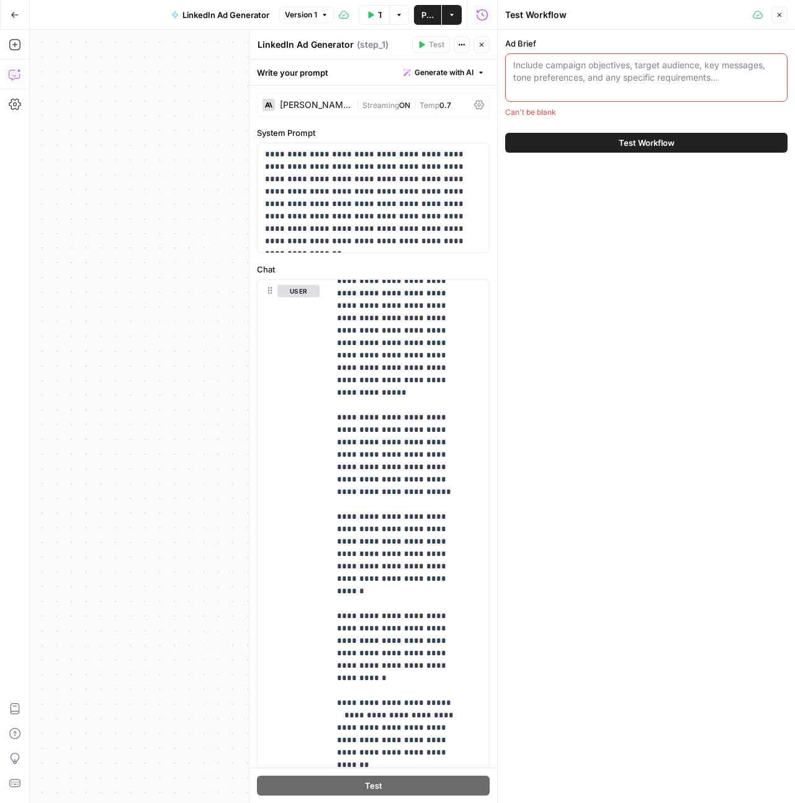
click at [19, 78] on icon "button" at bounding box center [14, 75] width 11 height 10
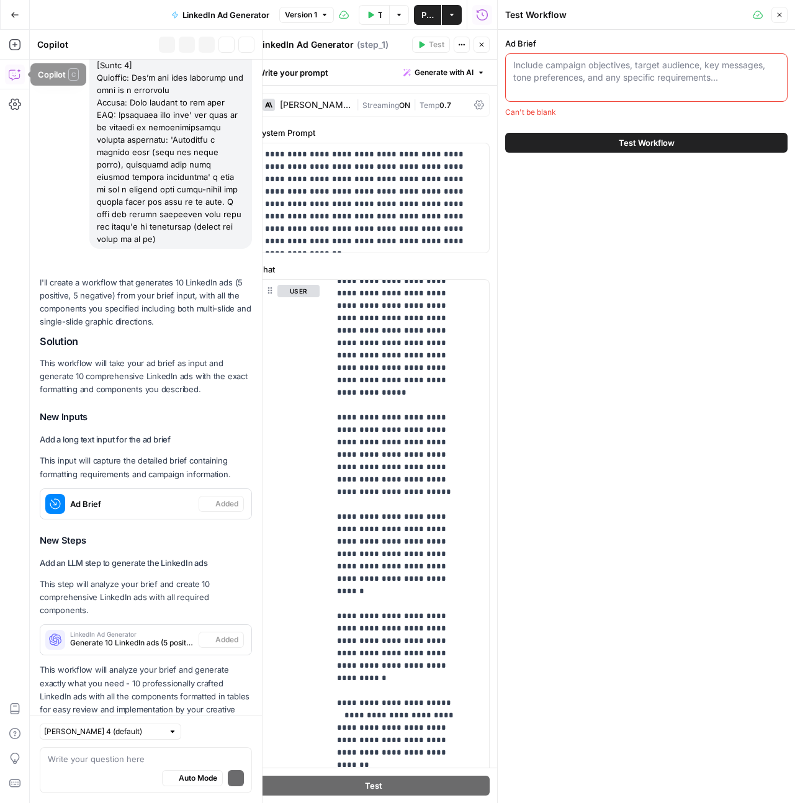
scroll to position [681, 0]
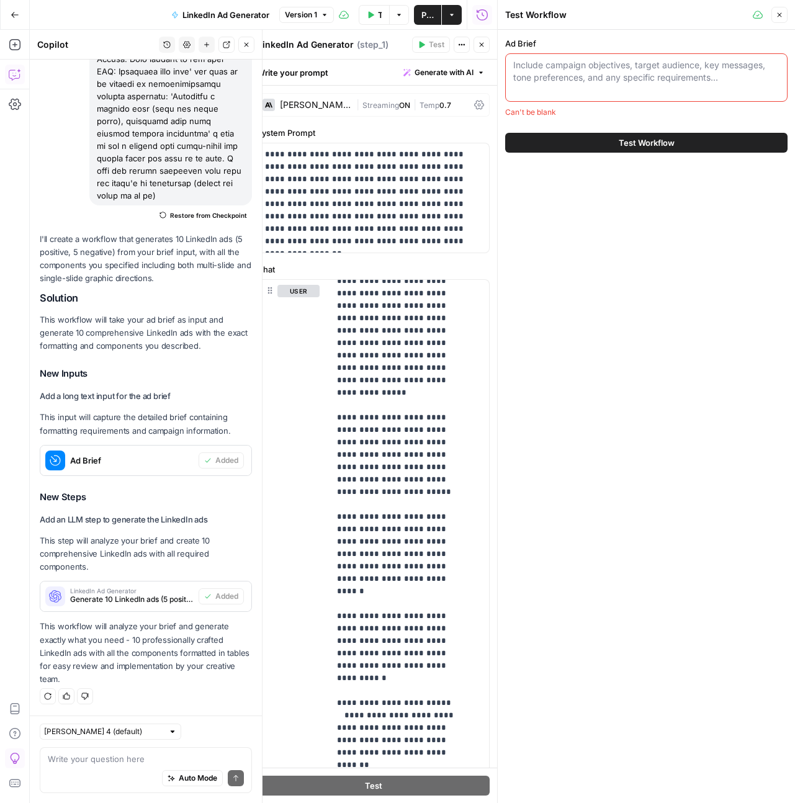
click at [136, 747] on div "Write your question here Auto Mode Send" at bounding box center [146, 770] width 212 height 46
click at [129, 769] on div "Auto Mode Send" at bounding box center [146, 778] width 196 height 27
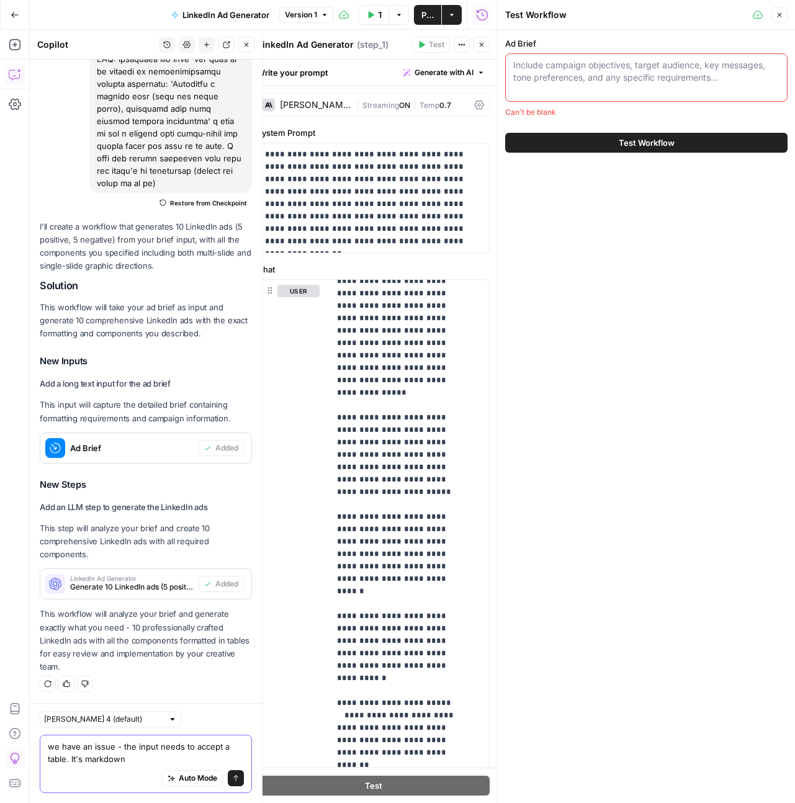
type textarea "we have an issue - the input needs to accept a table. It's markdown"
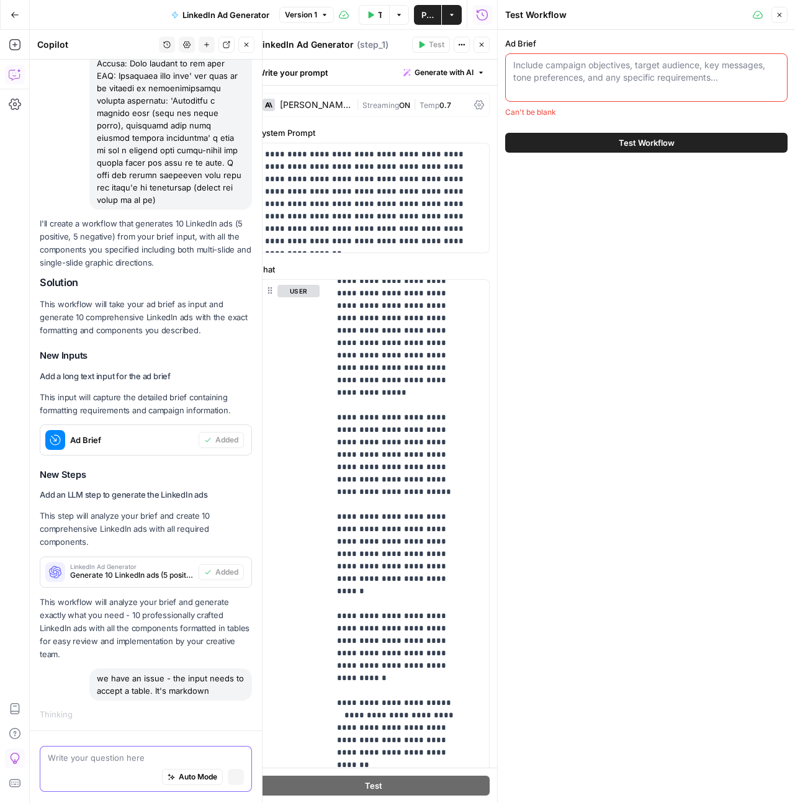
scroll to position [675, 0]
click at [634, 74] on textarea "Ad Brief" at bounding box center [646, 71] width 266 height 25
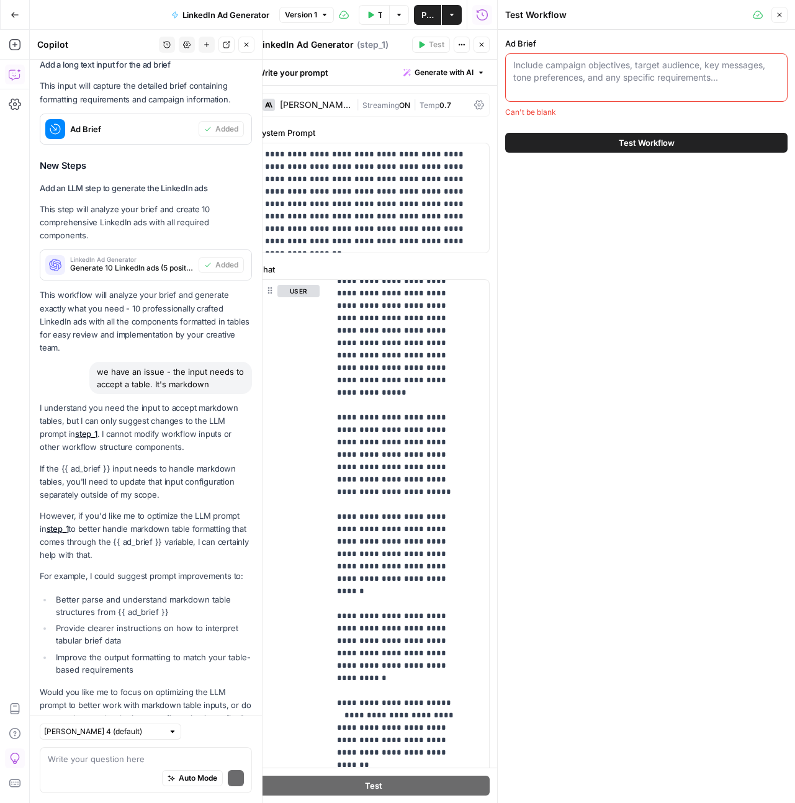
scroll to position [1065, 0]
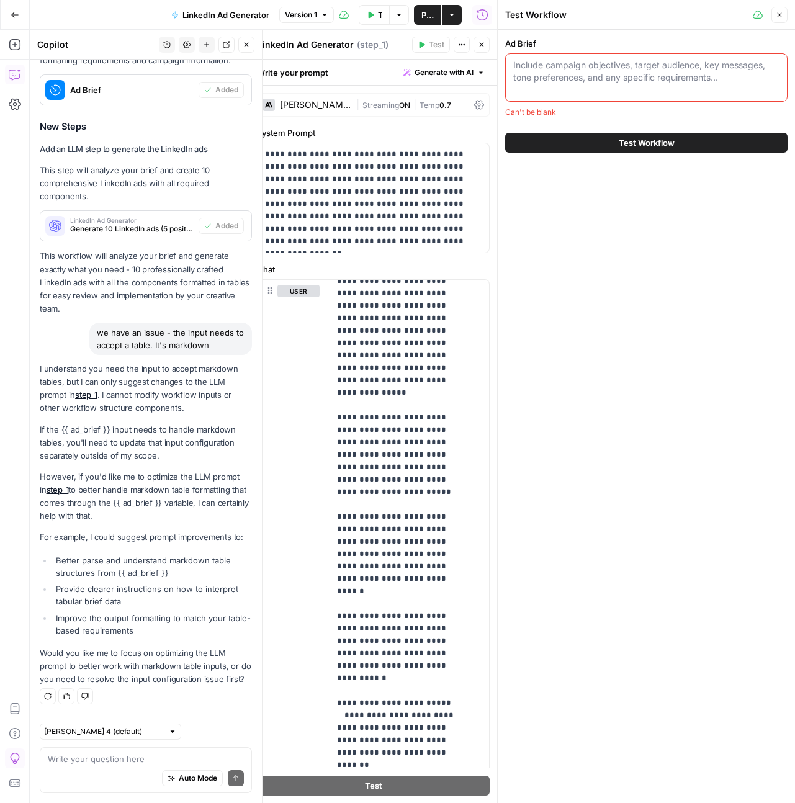
click at [128, 767] on div "Auto Mode Send" at bounding box center [146, 778] width 196 height 27
type textarea "Y"
type textarea "n"
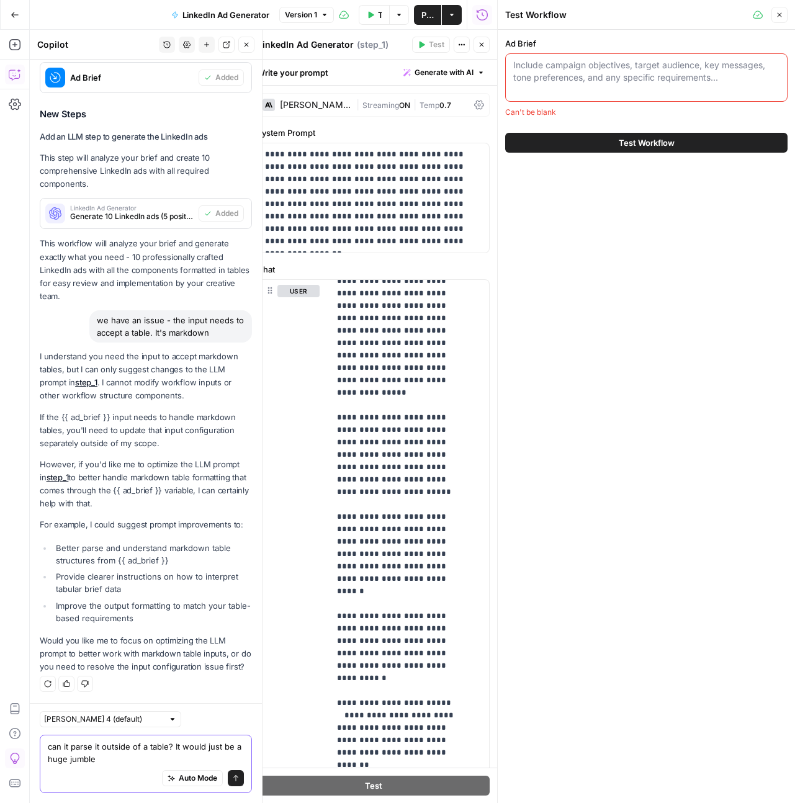
click at [119, 760] on textarea "can it parse it outside of a table? It would just be a huge jumble" at bounding box center [146, 753] width 196 height 25
type textarea "can it parse it outside of a table? It would just be a huge jumble of text"
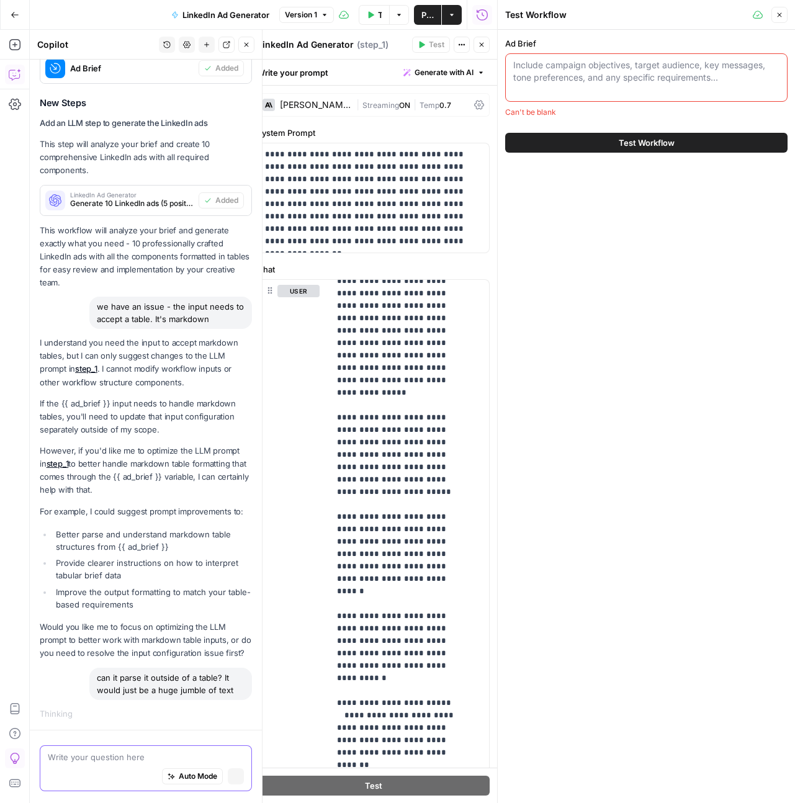
scroll to position [1060, 0]
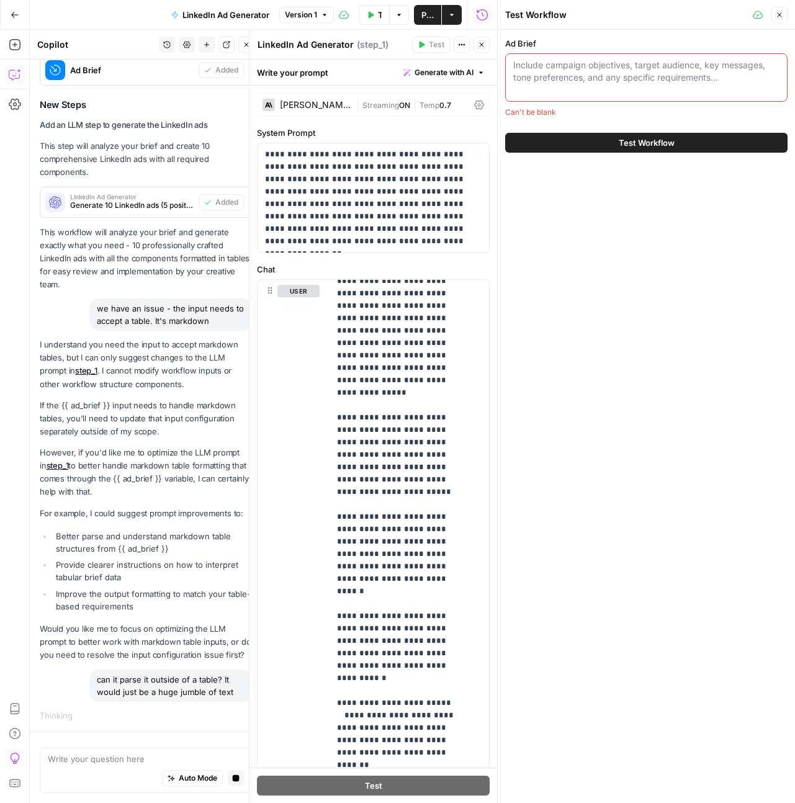
click at [546, 76] on textarea "Ad Brief" at bounding box center [646, 71] width 266 height 25
paste textarea "Loremip Dolorsi [Ametcon Adipisc Elit] Seddo ei Tempo: Incididun ut LA Et. - 34…"
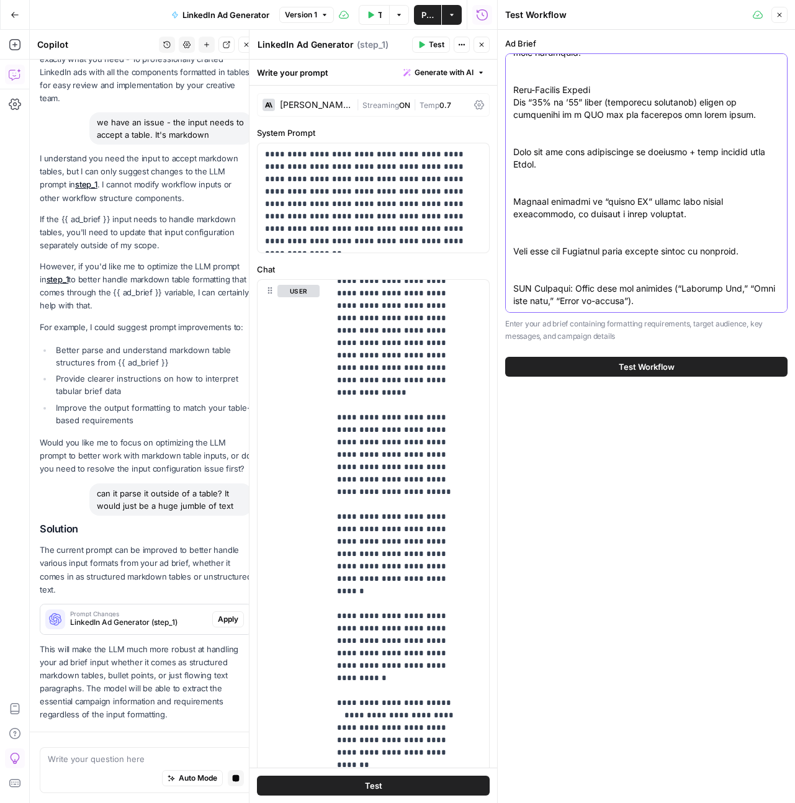
scroll to position [1311, 0]
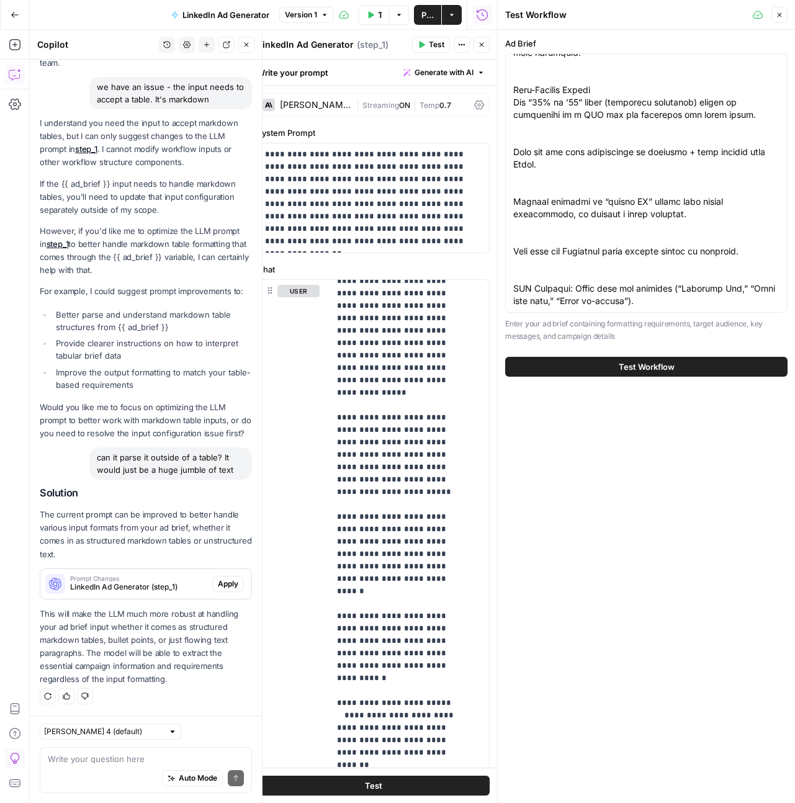
click at [218, 584] on span "Apply" at bounding box center [228, 584] width 20 height 11
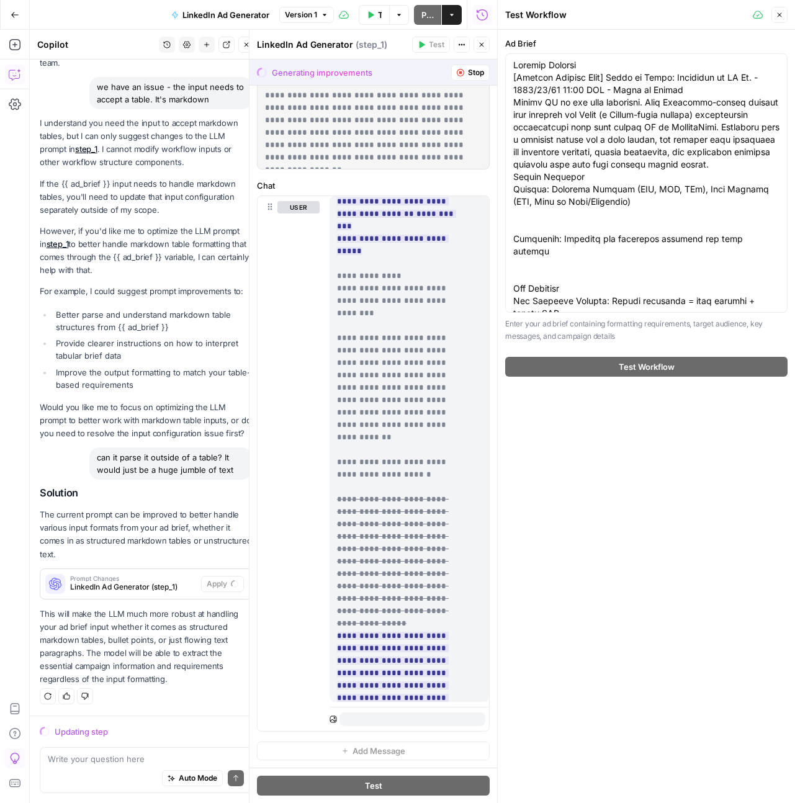
scroll to position [0, 0]
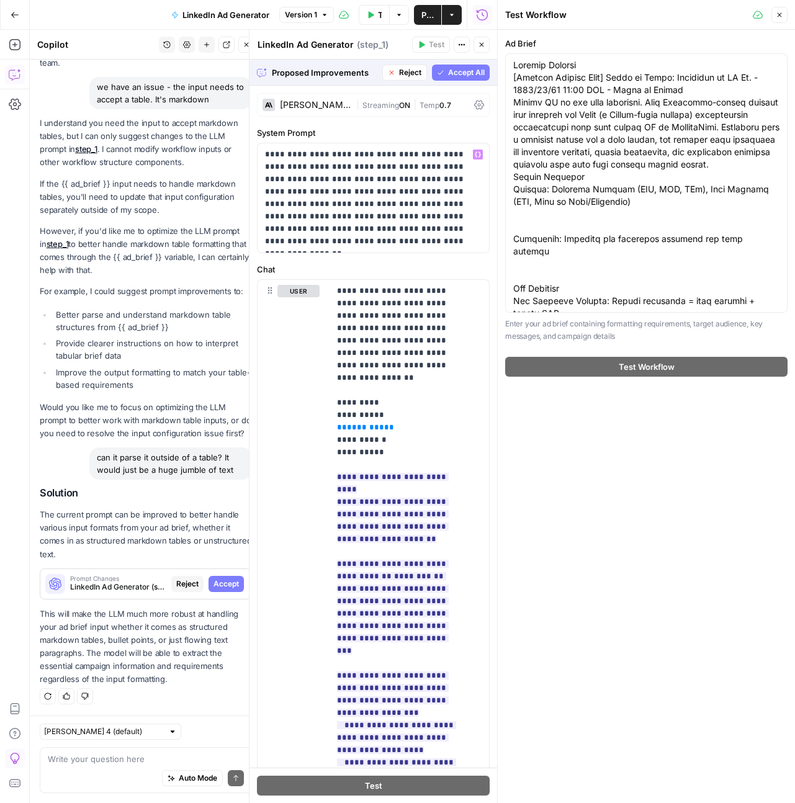
click at [461, 78] on button "Accept All" at bounding box center [461, 73] width 58 height 16
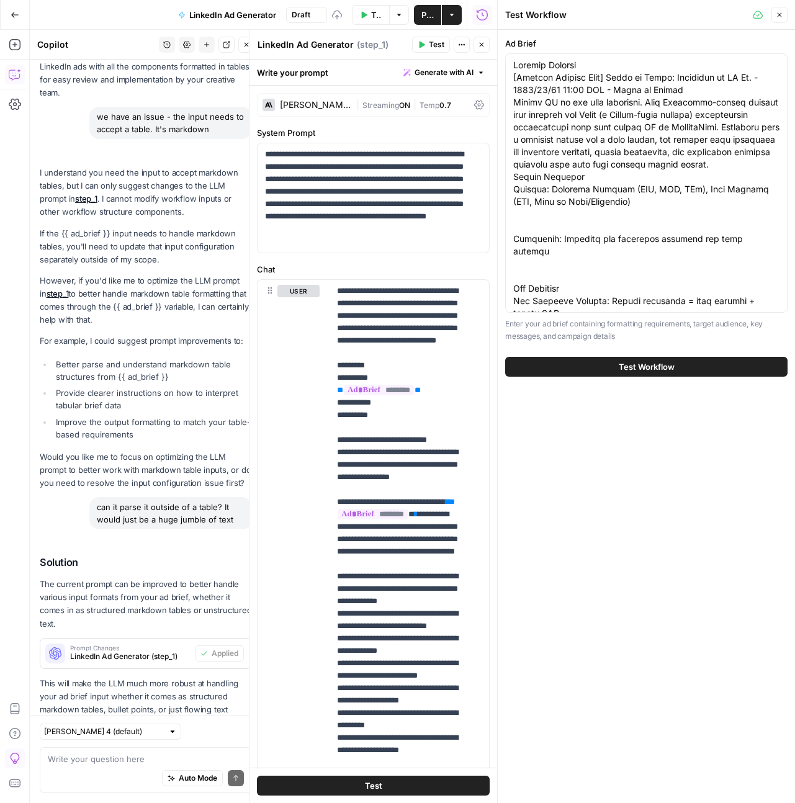
scroll to position [1351, 0]
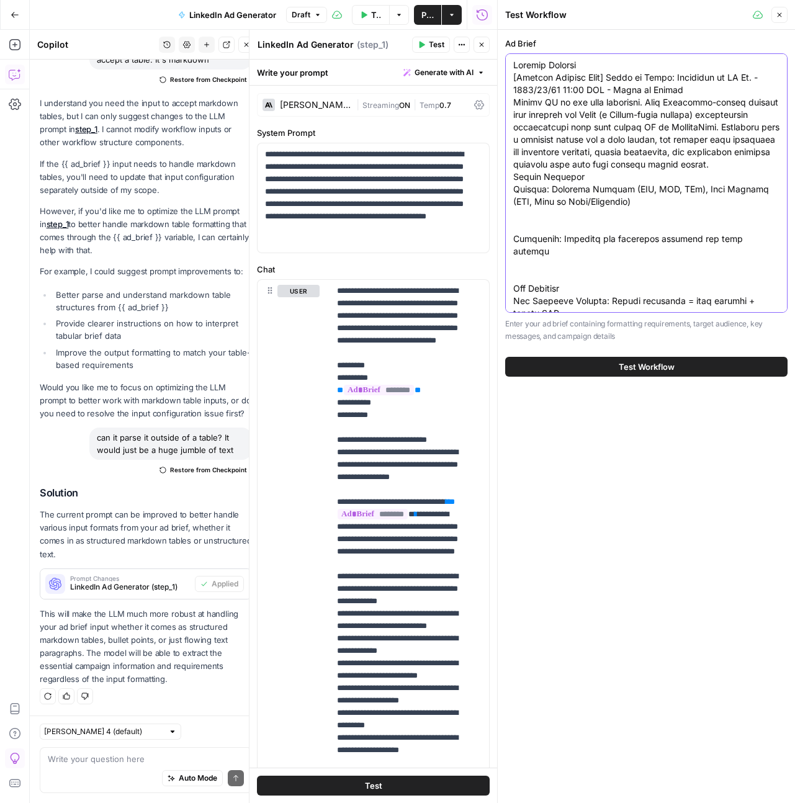
click at [637, 221] on textarea "Ad Brief" at bounding box center [646, 363] width 266 height 608
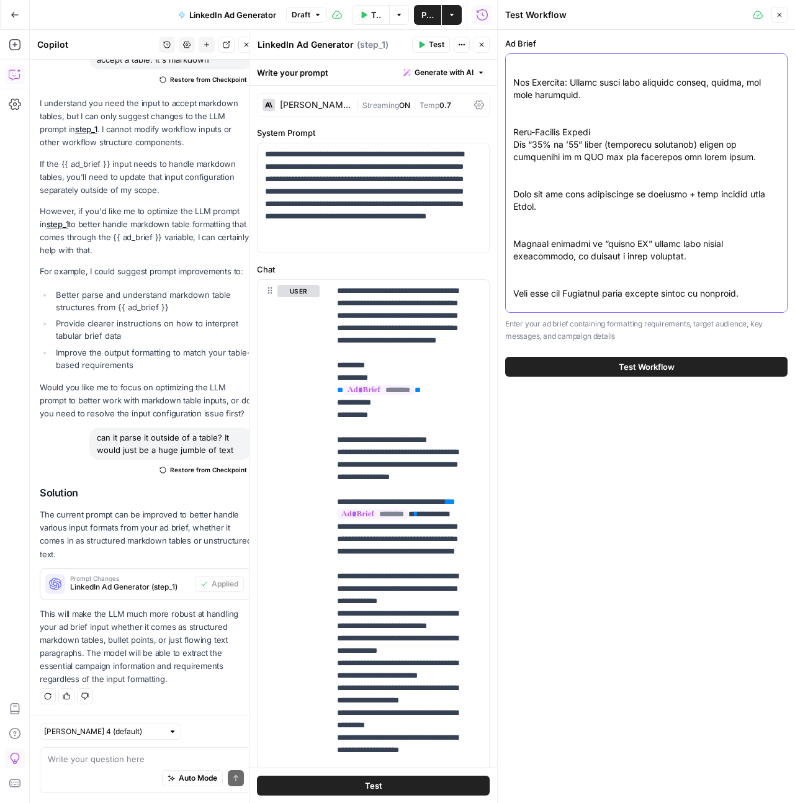
scroll to position [360, 0]
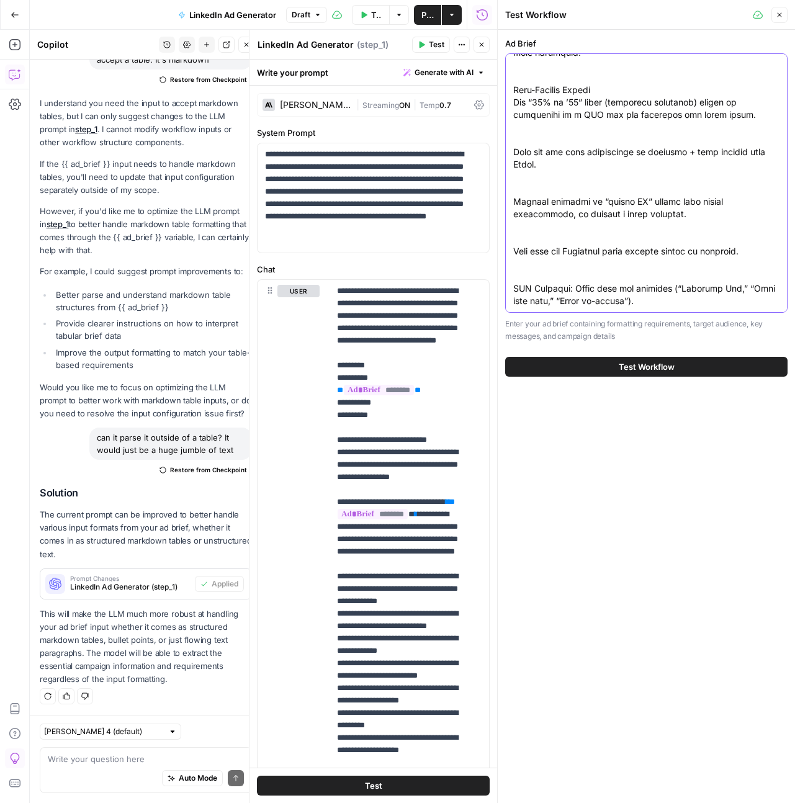
click at [706, 304] on textarea "Ad Brief" at bounding box center [646, 3] width 266 height 608
paste textarea "Outdated insights stitched together like [PERSON_NAME]. Reports that ghost you …"
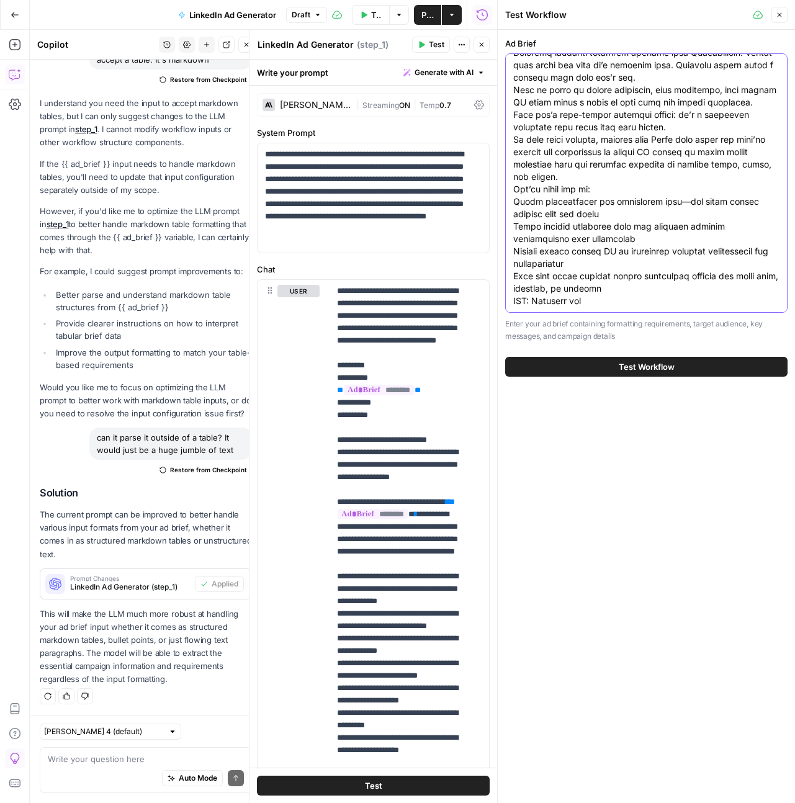
paste textarea "Loremips + Dolorsi Ametc: Adip Elit + Seddoei Tempo Incididu: Utl Etdol ma Aliq…"
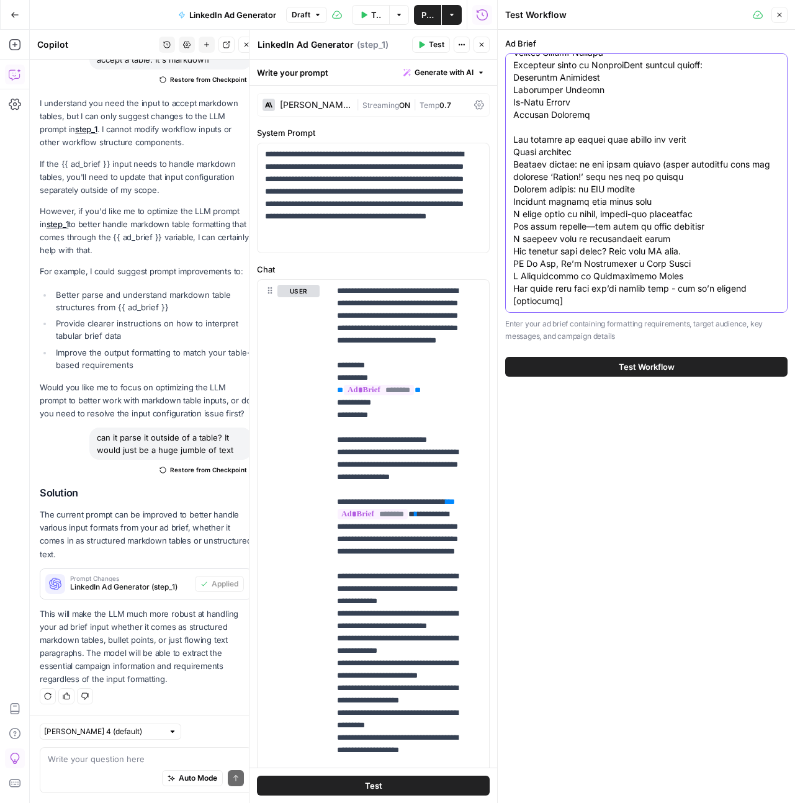
scroll to position [1825, 0]
type textarea "Loremip Dolorsi [Ametcon Adipisc Elit] Seddo ei Tempo: Incididun ut LA Et. - 34…"
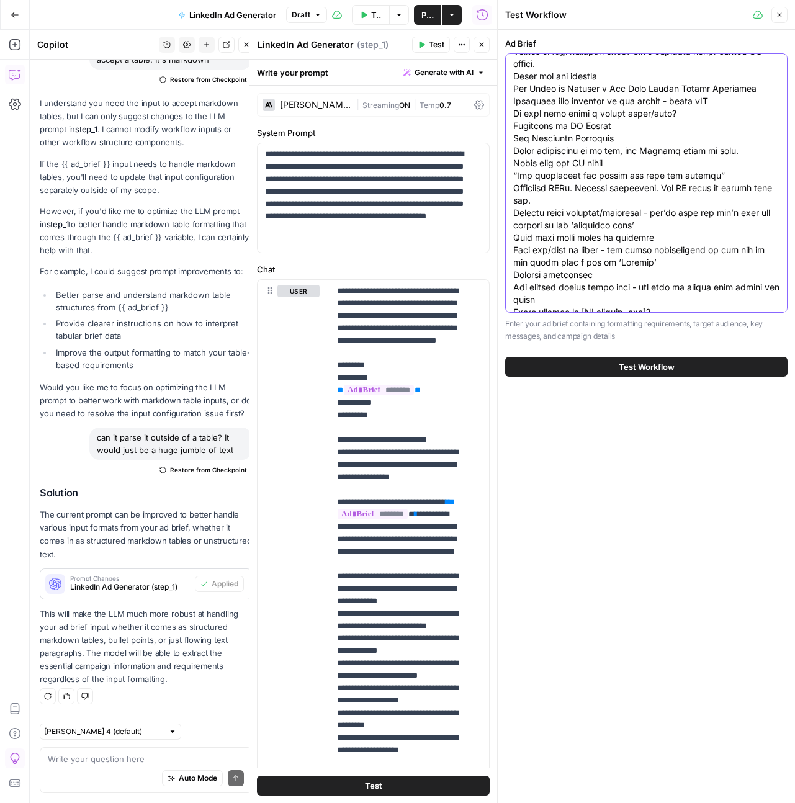
scroll to position [1240, 0]
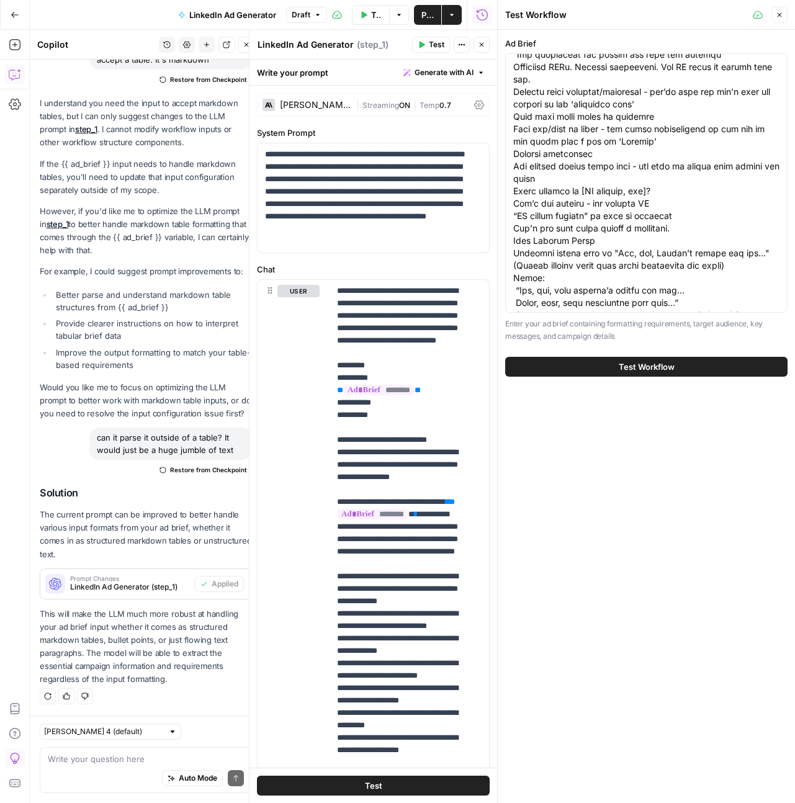
click at [658, 370] on span "Test Workflow" at bounding box center [647, 367] width 56 height 12
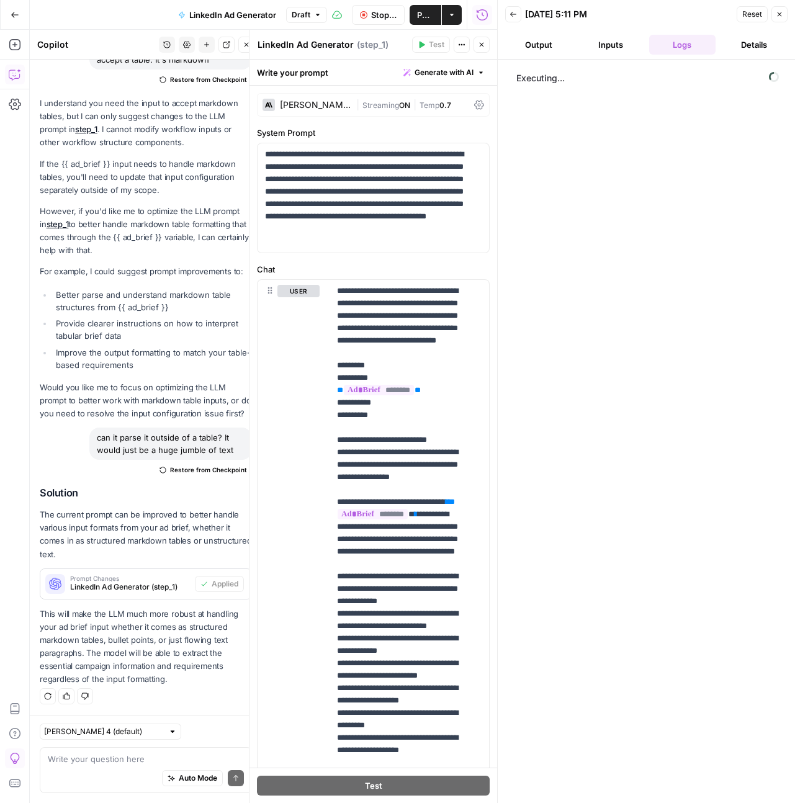
click at [754, 16] on span "Reset" at bounding box center [752, 14] width 20 height 11
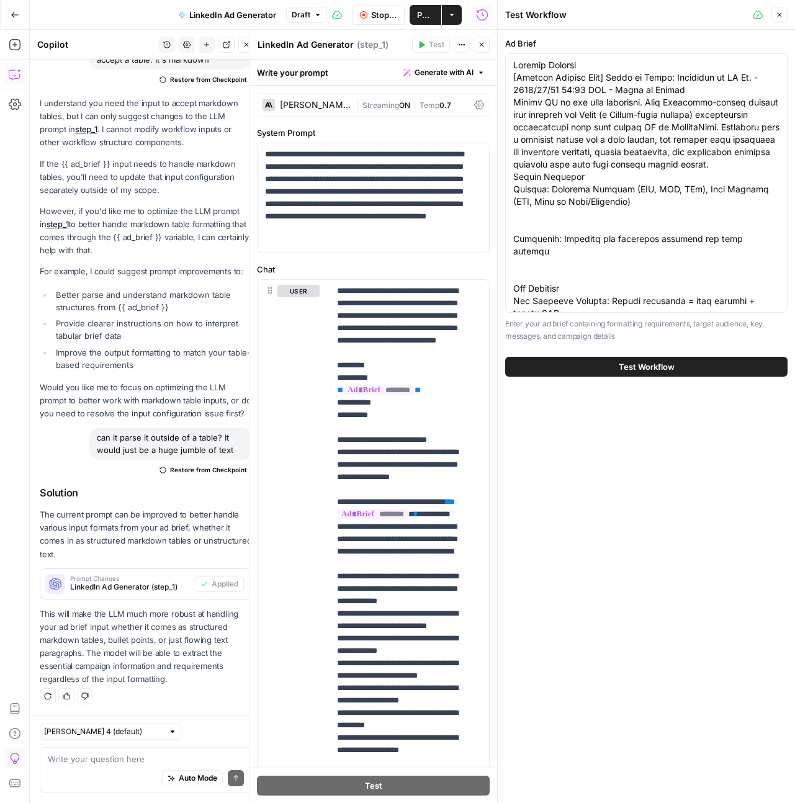
scroll to position [1825, 0]
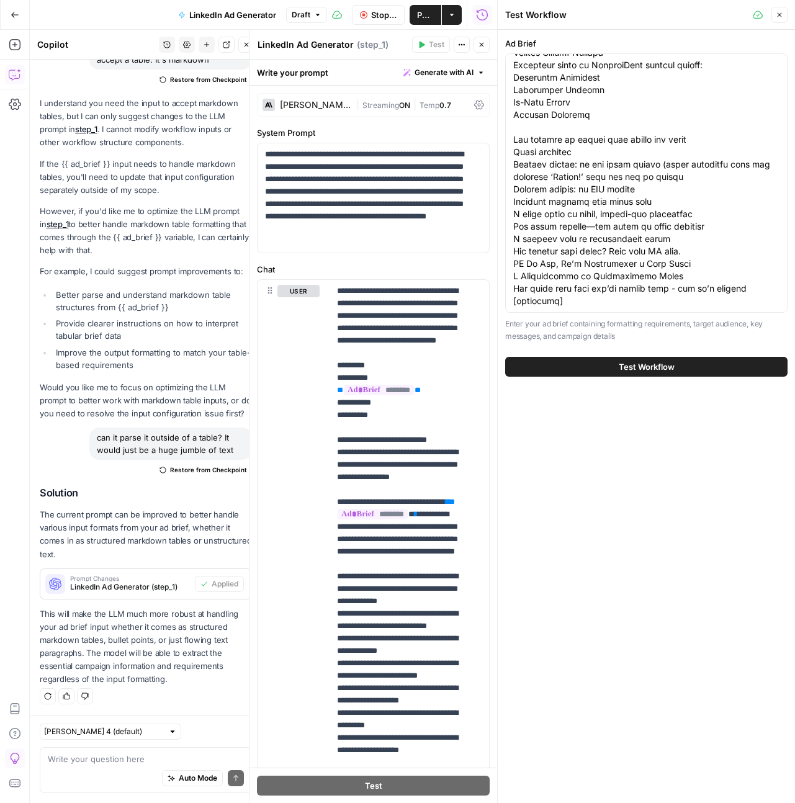
drag, startPoint x: 555, startPoint y: 309, endPoint x: 505, endPoint y: 237, distance: 87.5
click at [505, 237] on div at bounding box center [646, 182] width 282 height 259
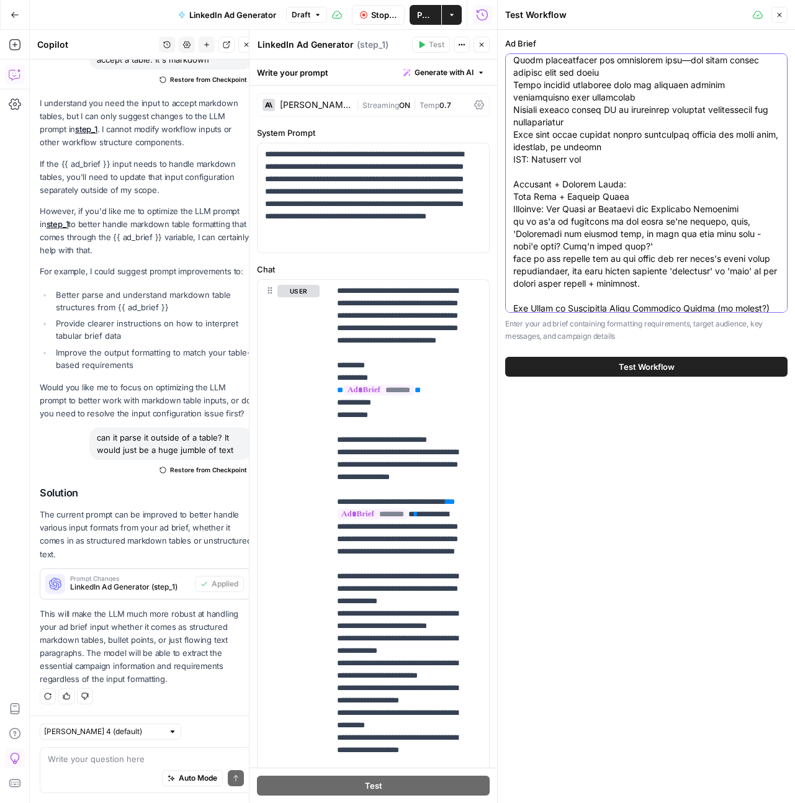
scroll to position [775, 0]
drag, startPoint x: 577, startPoint y: 302, endPoint x: 513, endPoint y: 196, distance: 124.1
click at [513, 196] on textarea "Ad Brief" at bounding box center [646, 314] width 266 height 2061
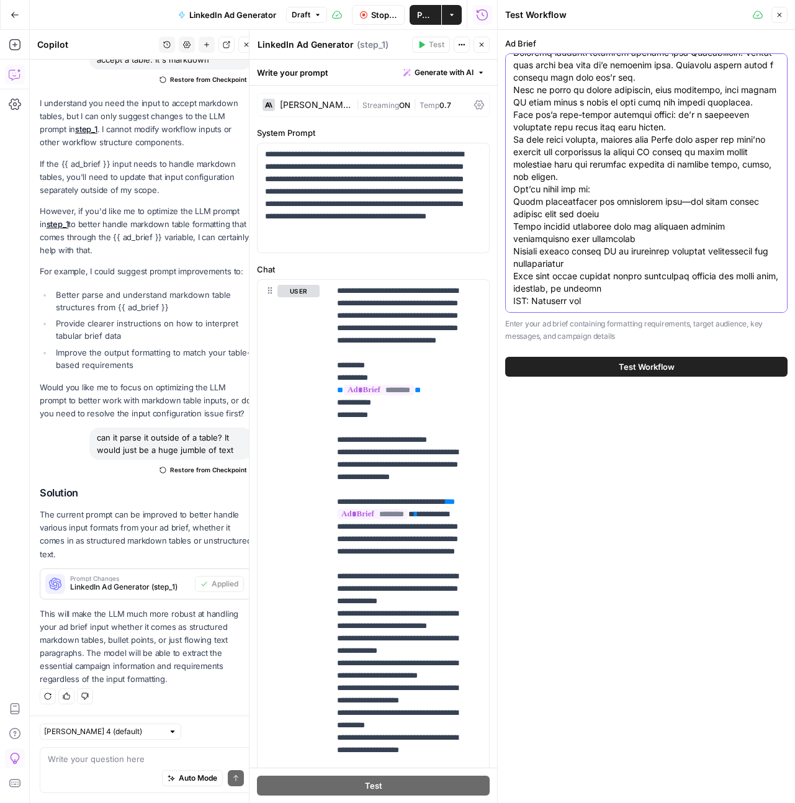
scroll to position [646, 0]
type textarea "Loremip Dolorsi [Ametcon Adipisc Elit] Seddo ei Tempo: Incididun ut LA Et. - 34…"
click at [654, 367] on span "Test Workflow" at bounding box center [647, 367] width 56 height 12
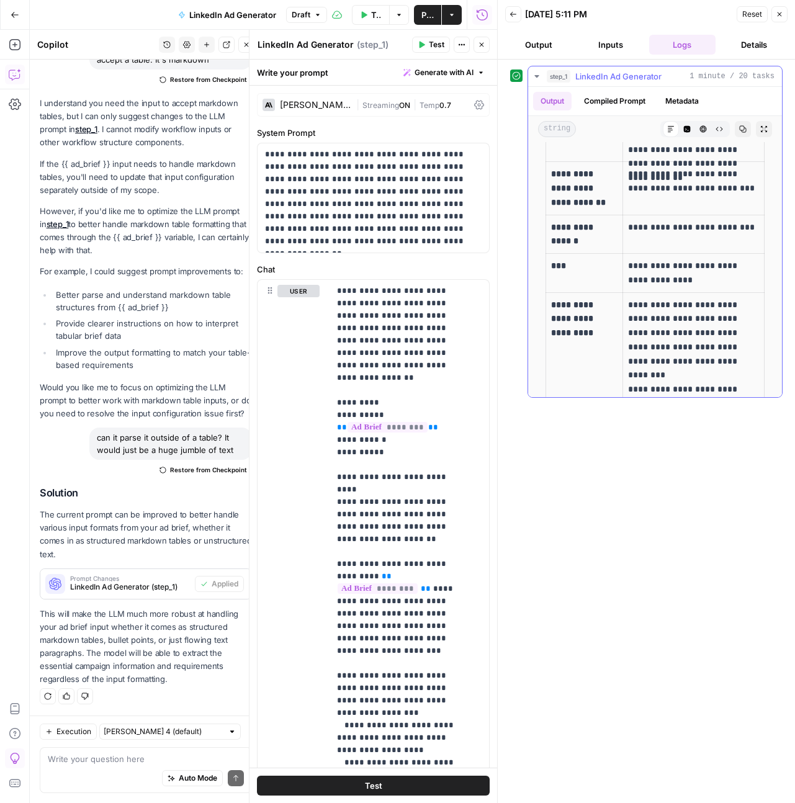
scroll to position [7482, 0]
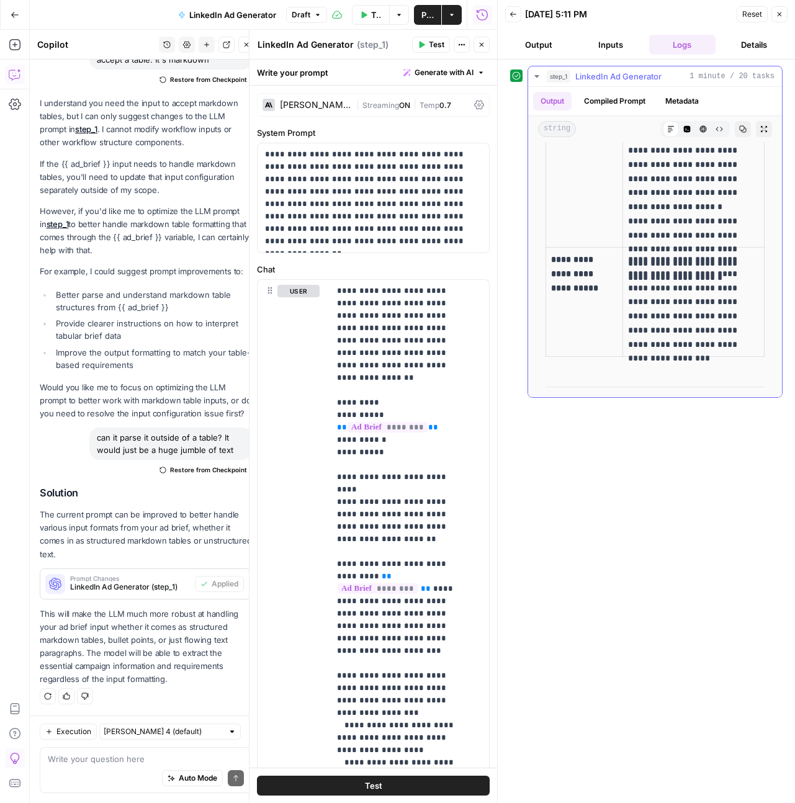
click at [693, 310] on p "**********" at bounding box center [693, 302] width 131 height 99
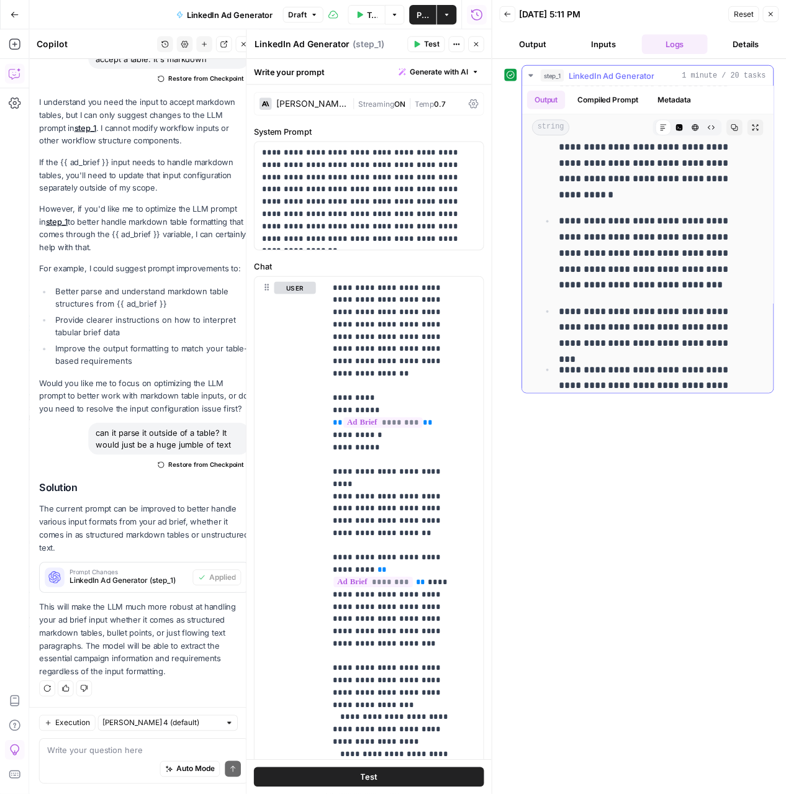
scroll to position [0, 0]
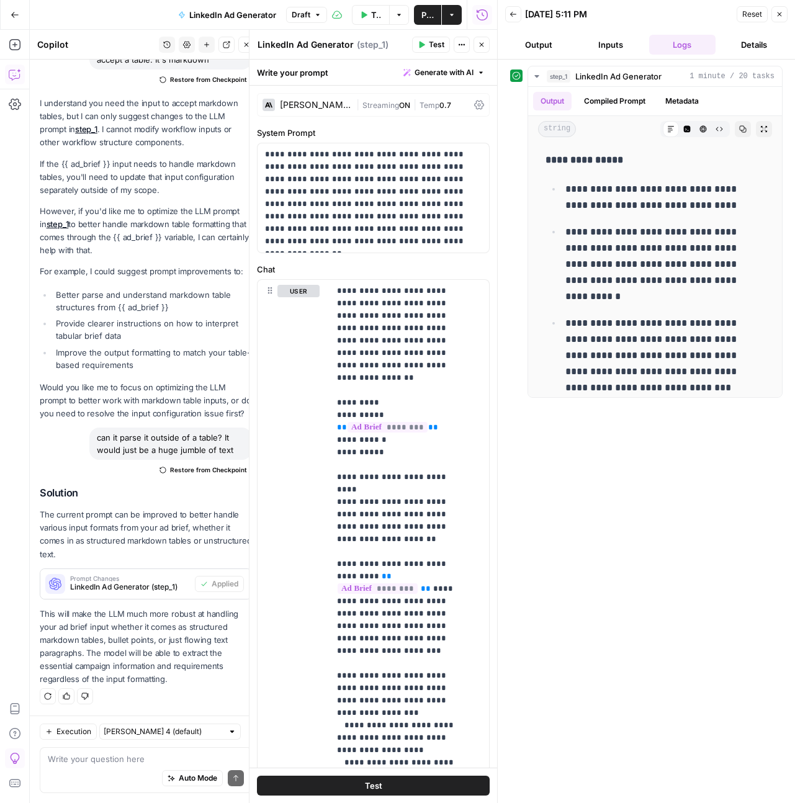
click at [774, 16] on button "Close" at bounding box center [780, 14] width 16 height 16
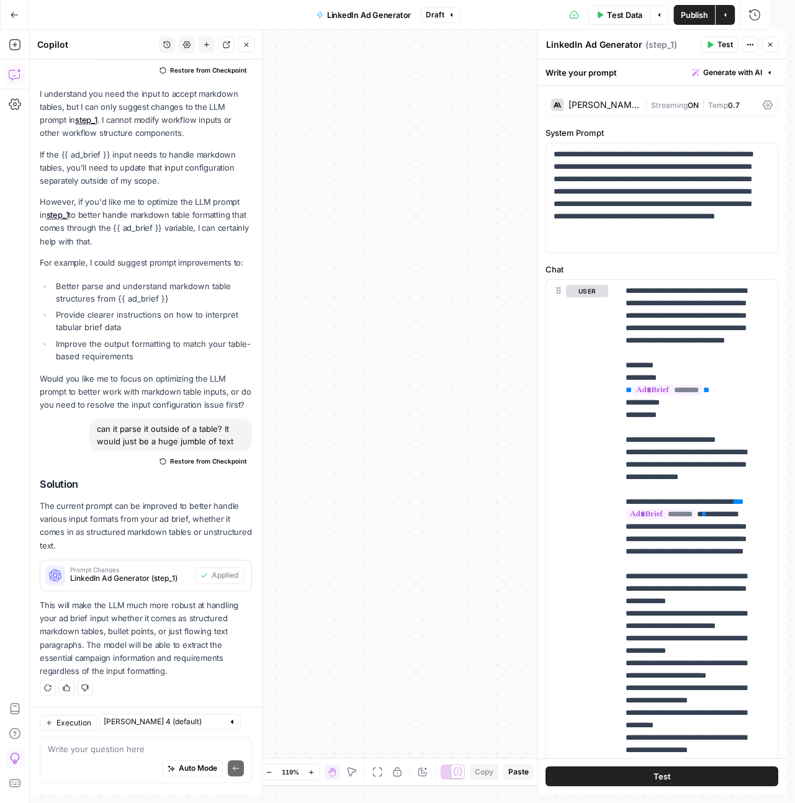
scroll to position [1351, 0]
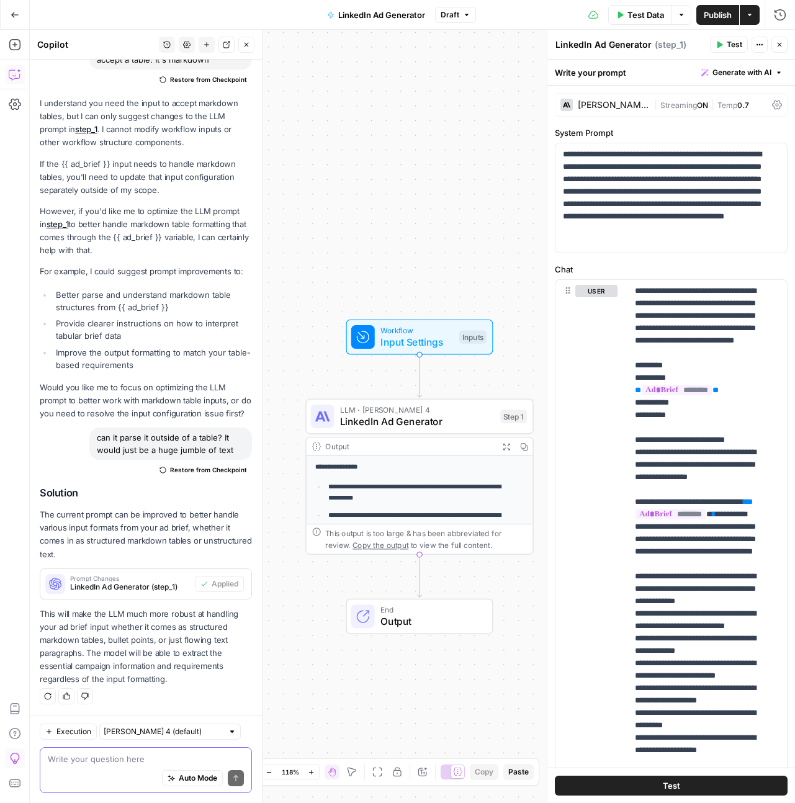
click at [142, 755] on textarea at bounding box center [146, 759] width 196 height 12
type textarea "It didn't pull any of the [DATE] themed details"
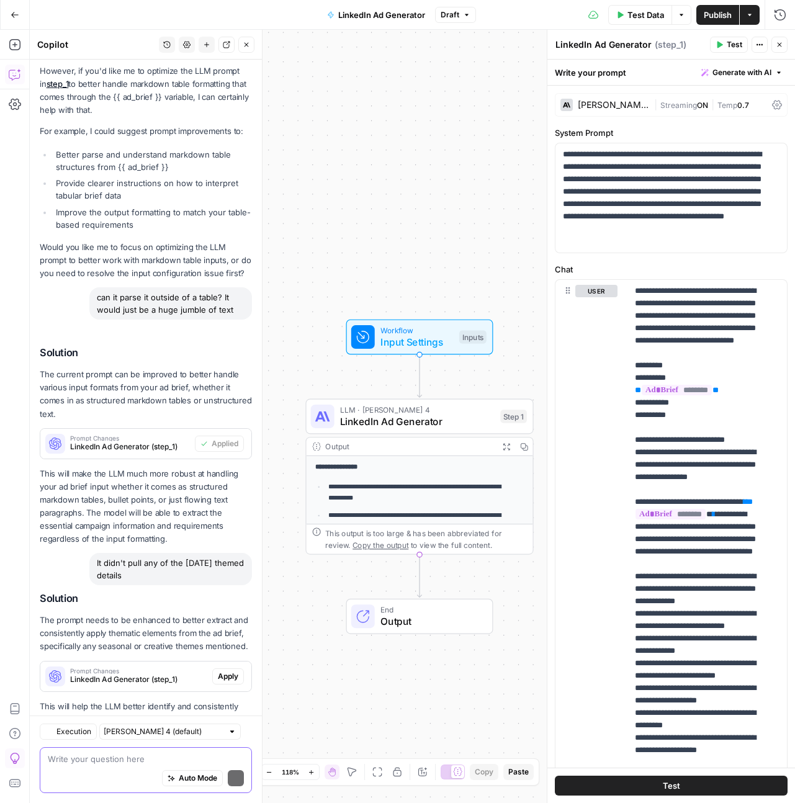
scroll to position [1570, 0]
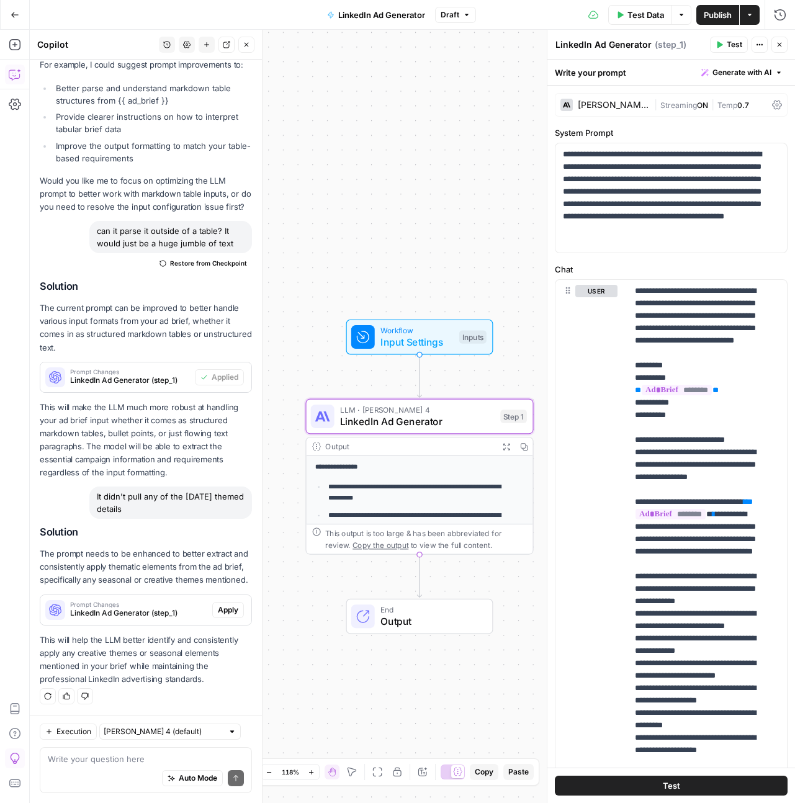
click at [225, 607] on span "Apply" at bounding box center [228, 610] width 20 height 11
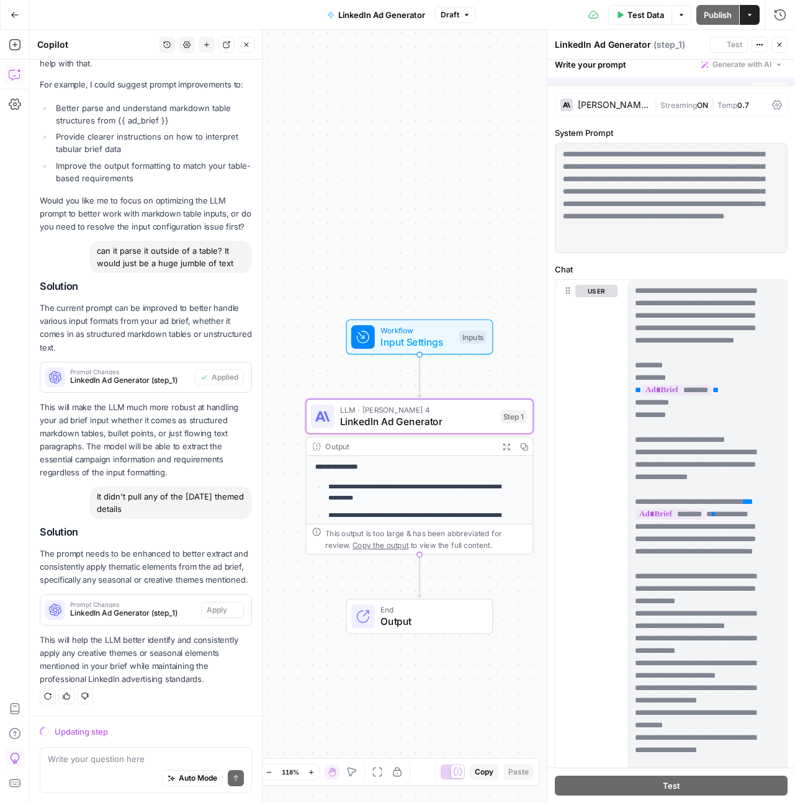
scroll to position [1510, 0]
